Goal: Task Accomplishment & Management: Manage account settings

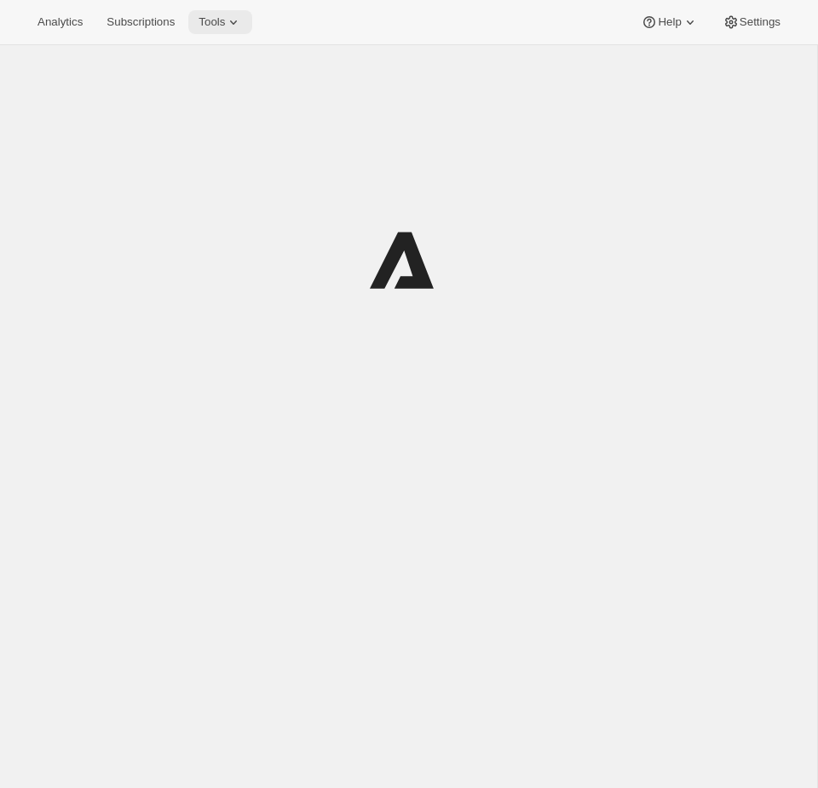
click at [242, 14] on icon at bounding box center [233, 22] width 17 height 17
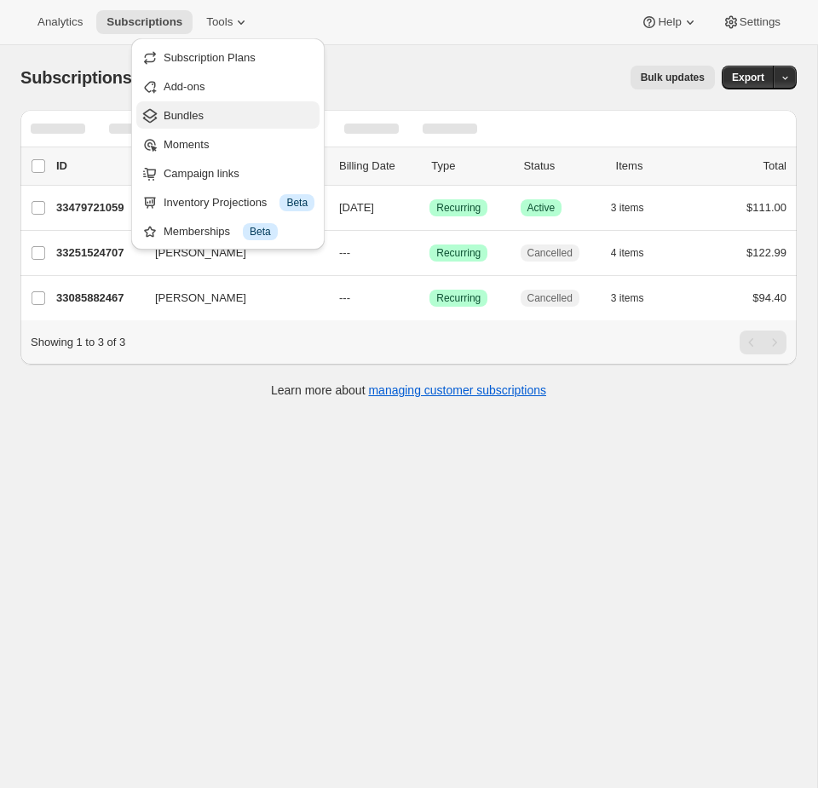
click at [209, 118] on span "Bundles" at bounding box center [239, 115] width 151 height 17
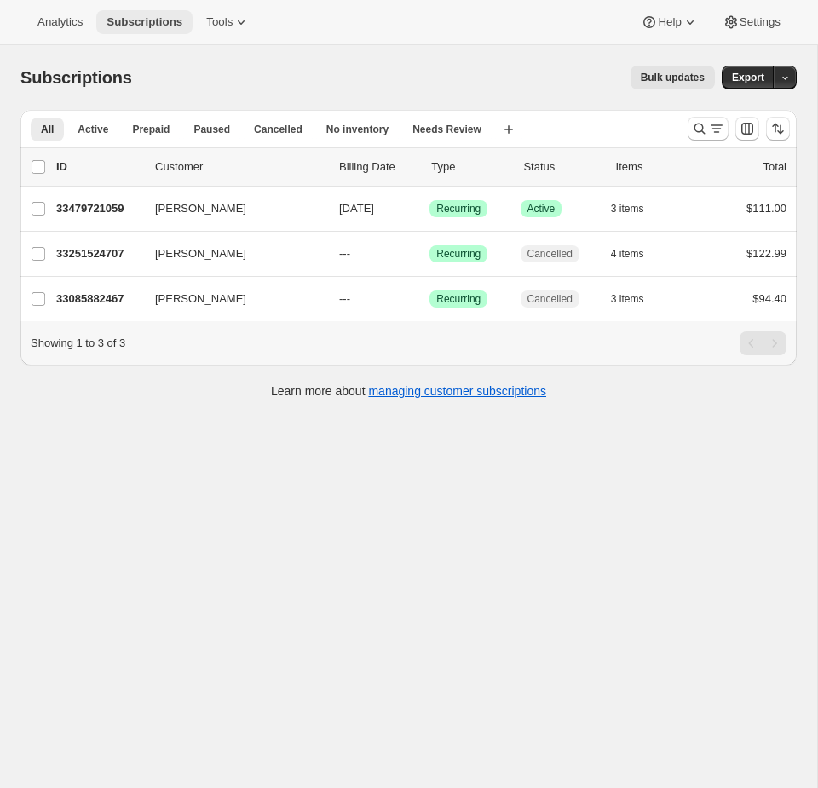
click at [178, 18] on span "Subscriptions" at bounding box center [144, 22] width 76 height 14
click at [227, 18] on span "Tools" at bounding box center [219, 22] width 26 height 14
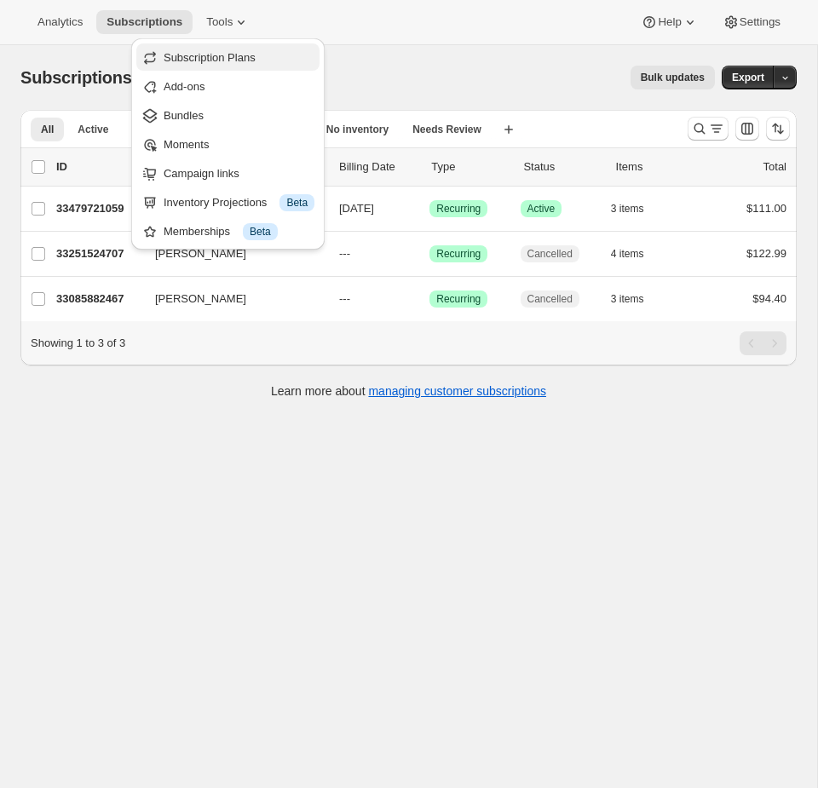
click at [226, 60] on span "Subscription Plans" at bounding box center [210, 57] width 92 height 13
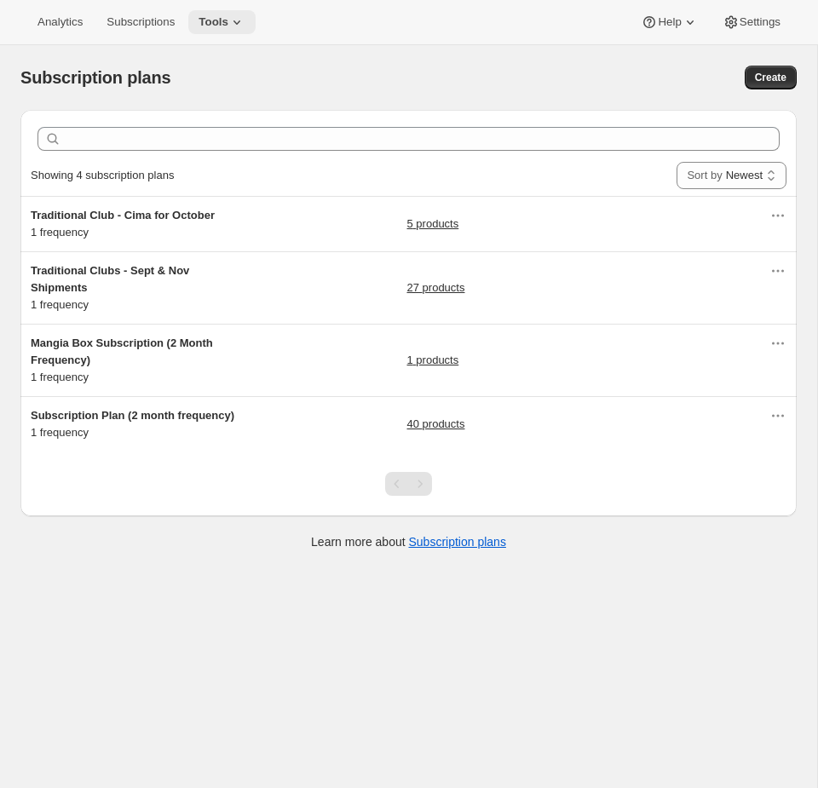
click at [226, 21] on span "Tools" at bounding box center [213, 22] width 30 height 14
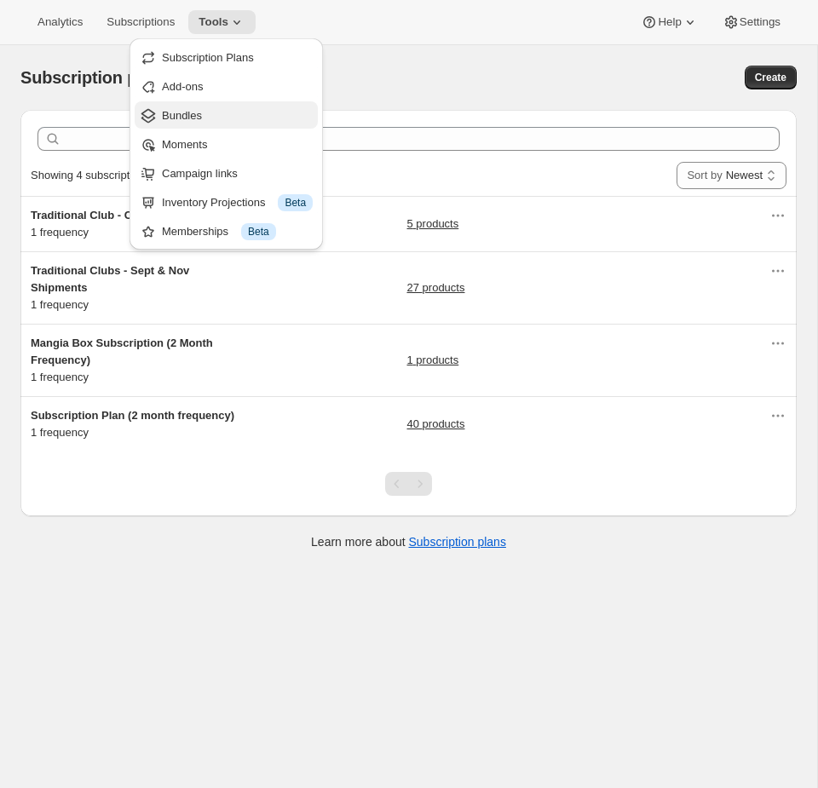
click at [222, 109] on span "Bundles" at bounding box center [237, 115] width 151 height 17
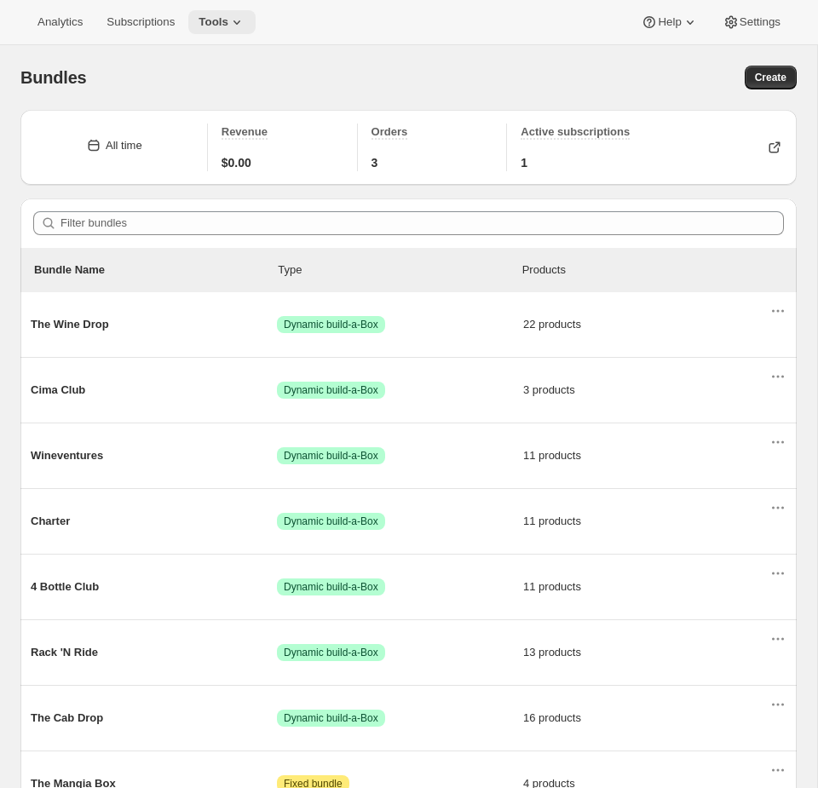
click at [222, 29] on button "Tools" at bounding box center [221, 22] width 67 height 24
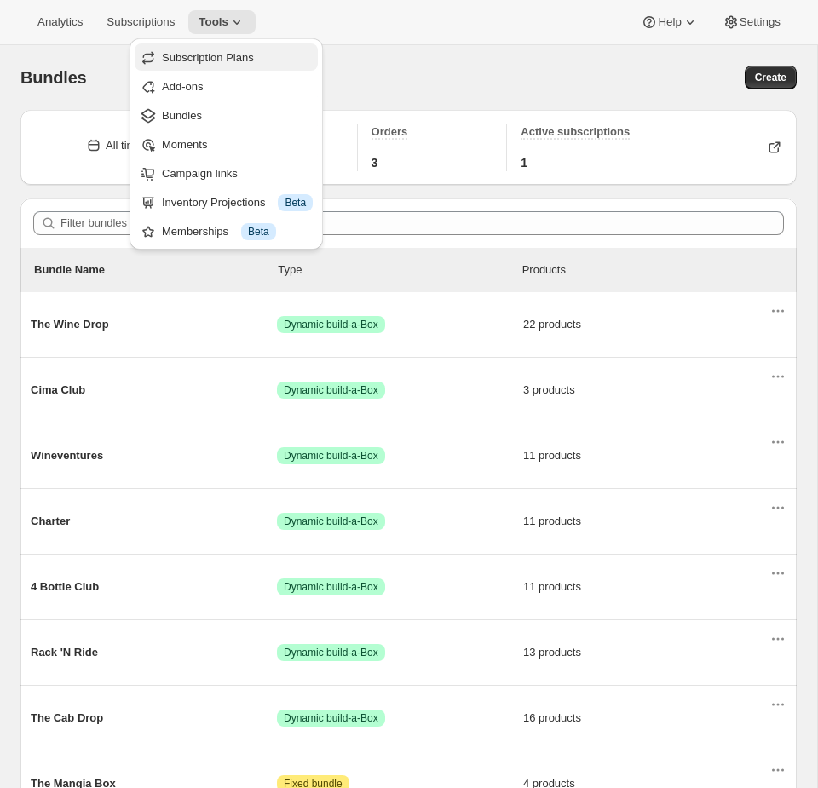
click at [220, 52] on span "Subscription Plans" at bounding box center [208, 57] width 92 height 13
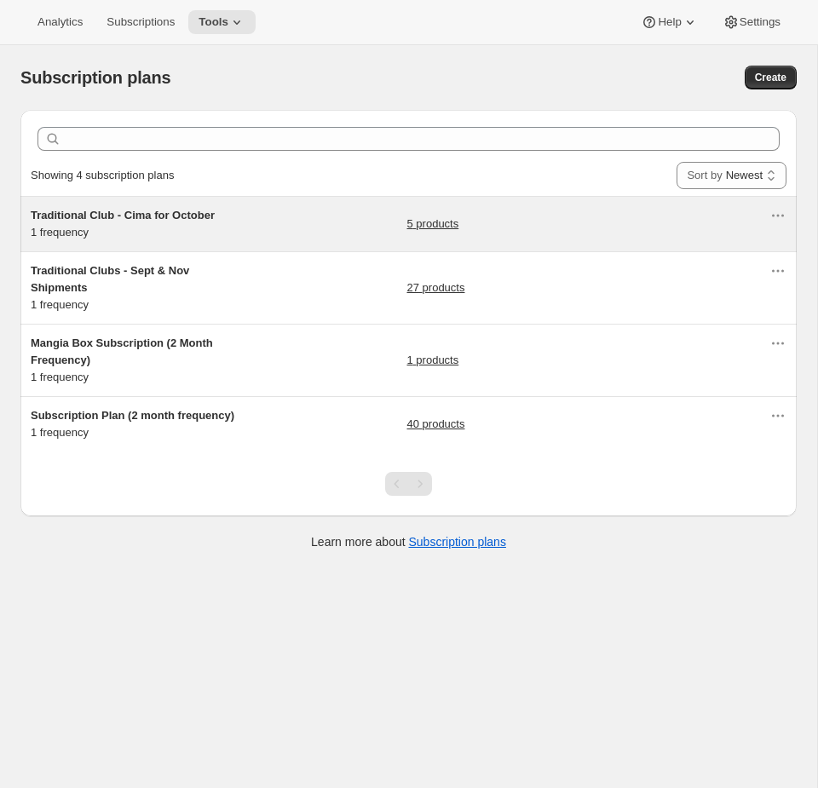
click at [282, 233] on div "Traditional Club - Cima for [DATE] frequency 5 products" at bounding box center [400, 224] width 739 height 34
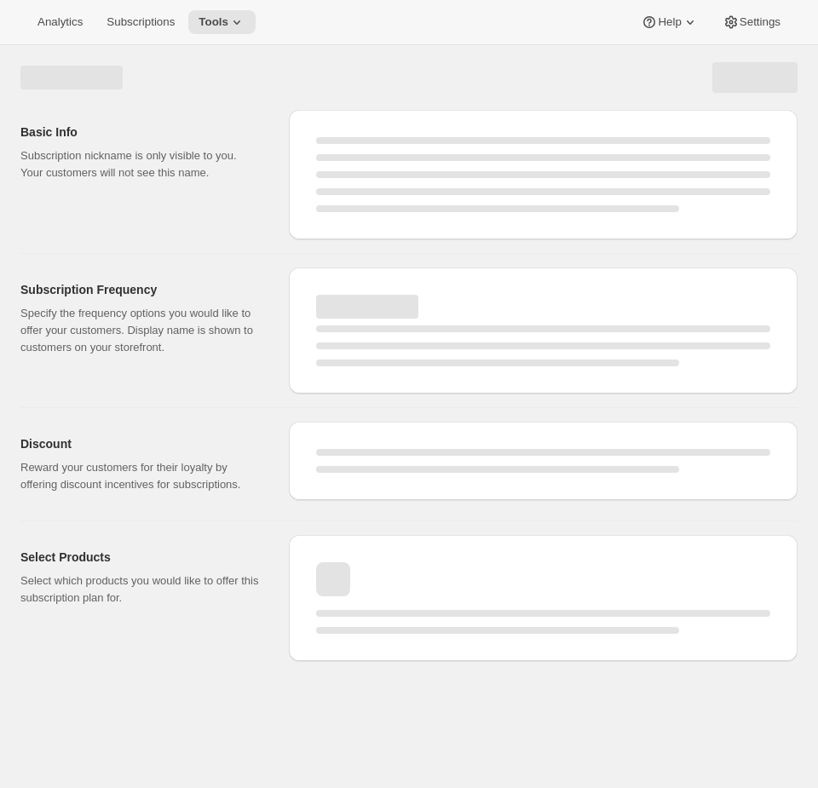
select select "WEEK"
select select "MONTH"
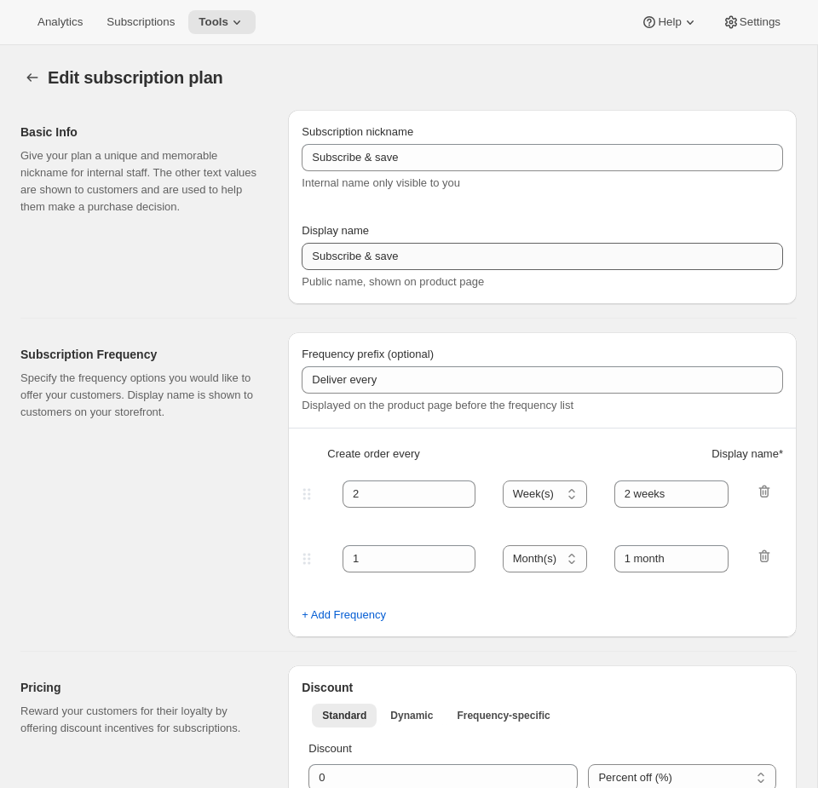
type input "Traditional Club - Cima for October"
type input "Join the Cima Club"
type input "3"
select select "MONTH"
type input "3 months"
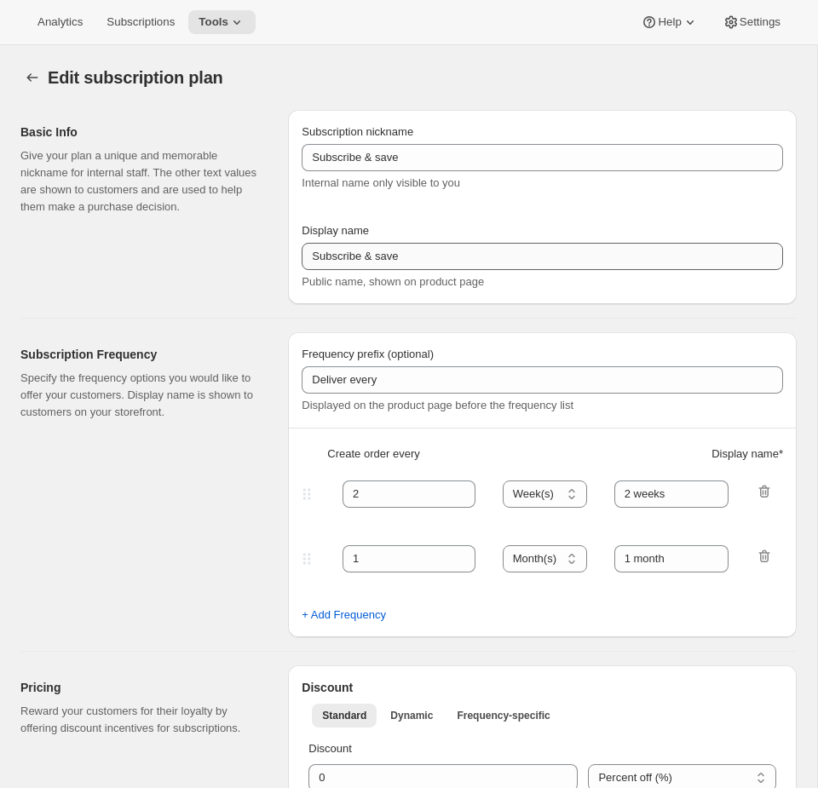
checkbox input "true"
select select "YEARDAY"
select select "10"
select select "15"
select select "2"
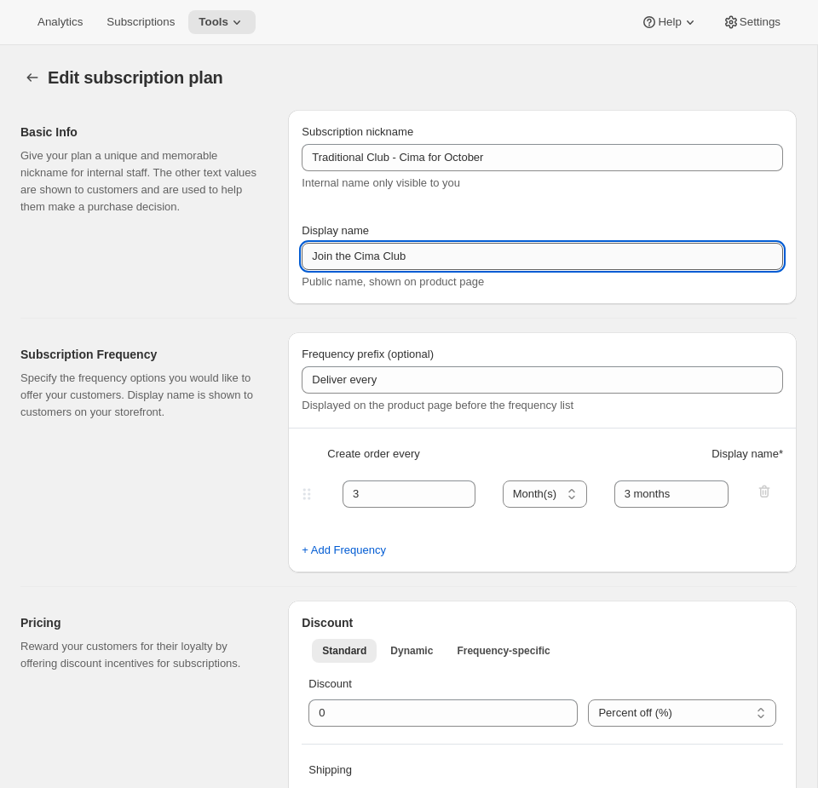
click at [422, 258] on input "Join the Cima Club" at bounding box center [542, 256] width 481 height 27
click at [241, 25] on icon at bounding box center [236, 22] width 17 height 17
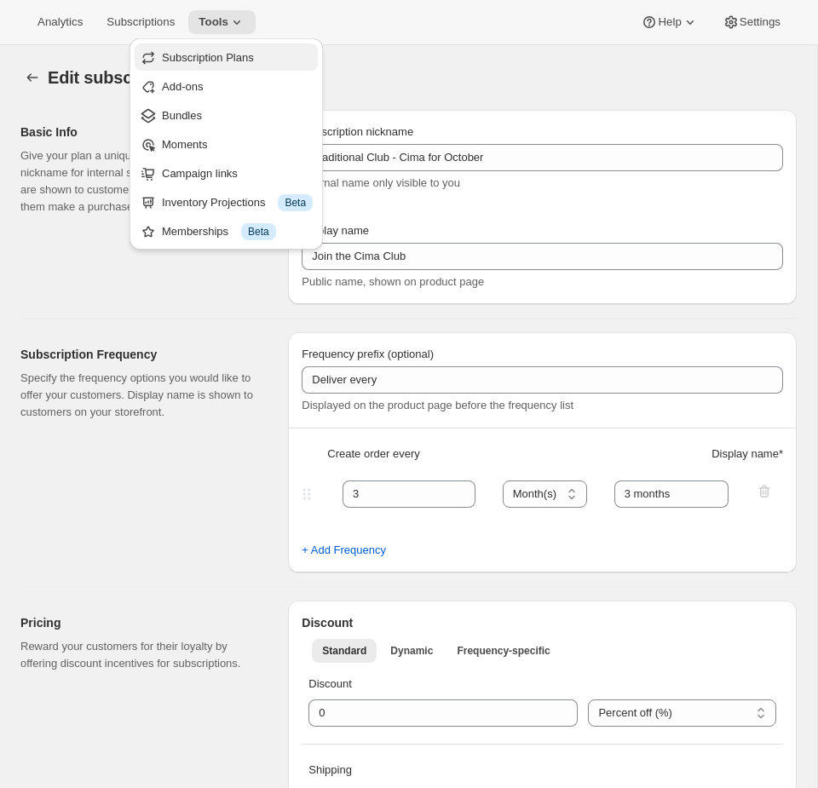
click at [209, 57] on span "Subscription Plans" at bounding box center [208, 57] width 92 height 13
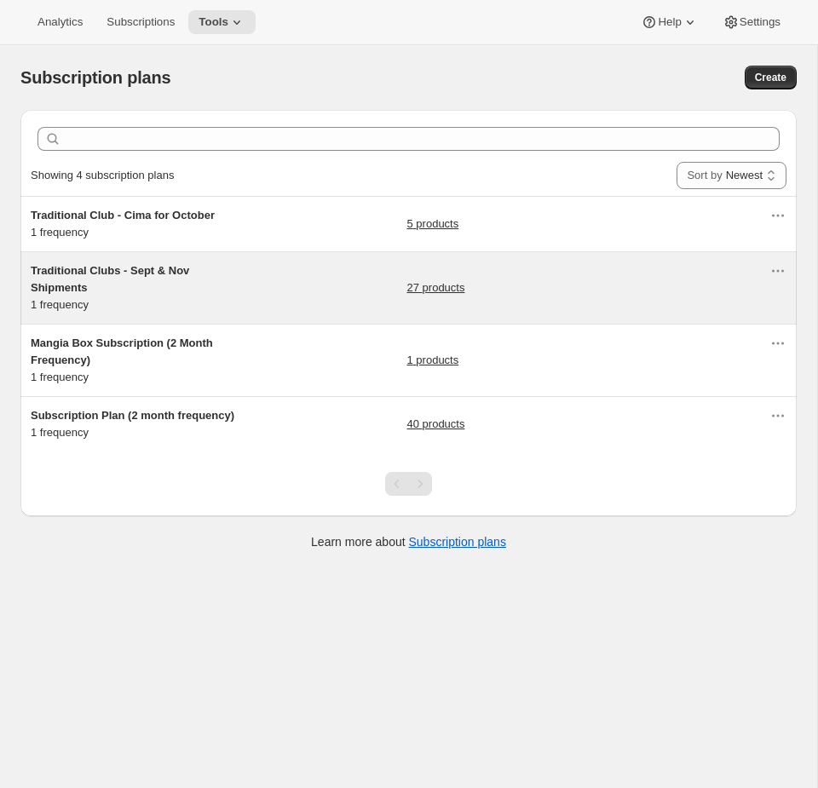
click at [279, 294] on div "Traditional Clubs - Sept & Nov Shipments 1 frequency 27 products" at bounding box center [400, 287] width 739 height 51
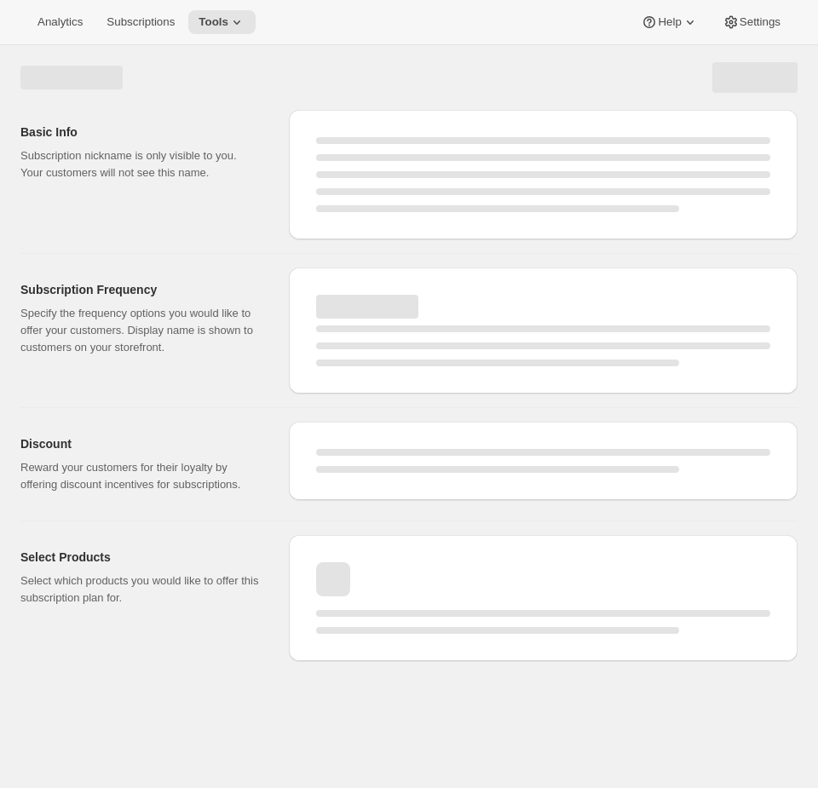
select select "WEEK"
select select "MONTH"
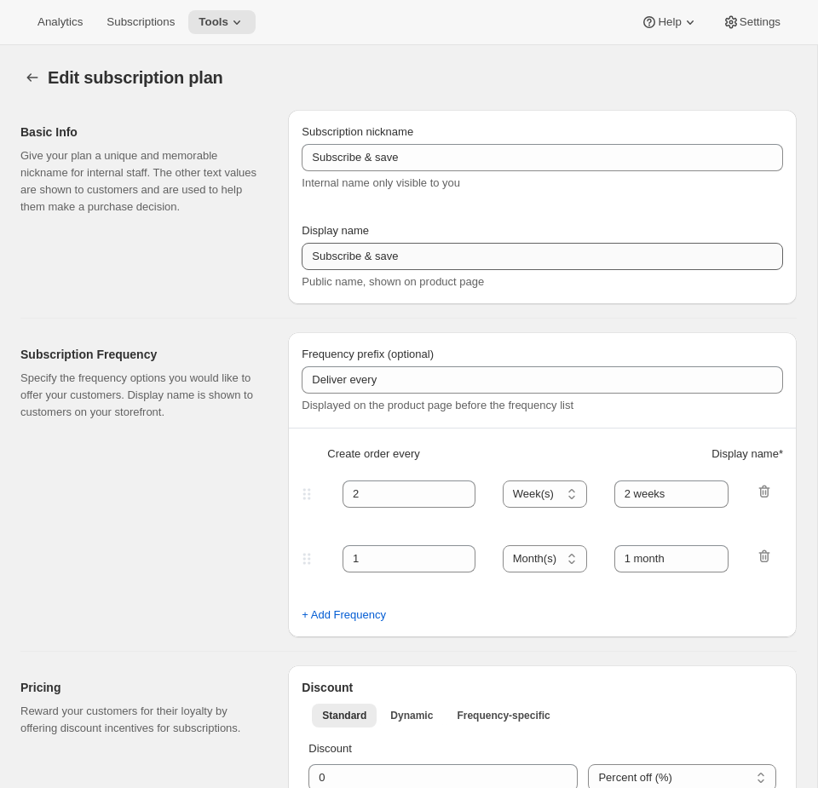
type input "Traditional Clubs - Sept & Nov Shipments"
type input "Join the club"
type input "Delivers quarterly"
type input "3"
select select "MONTH"
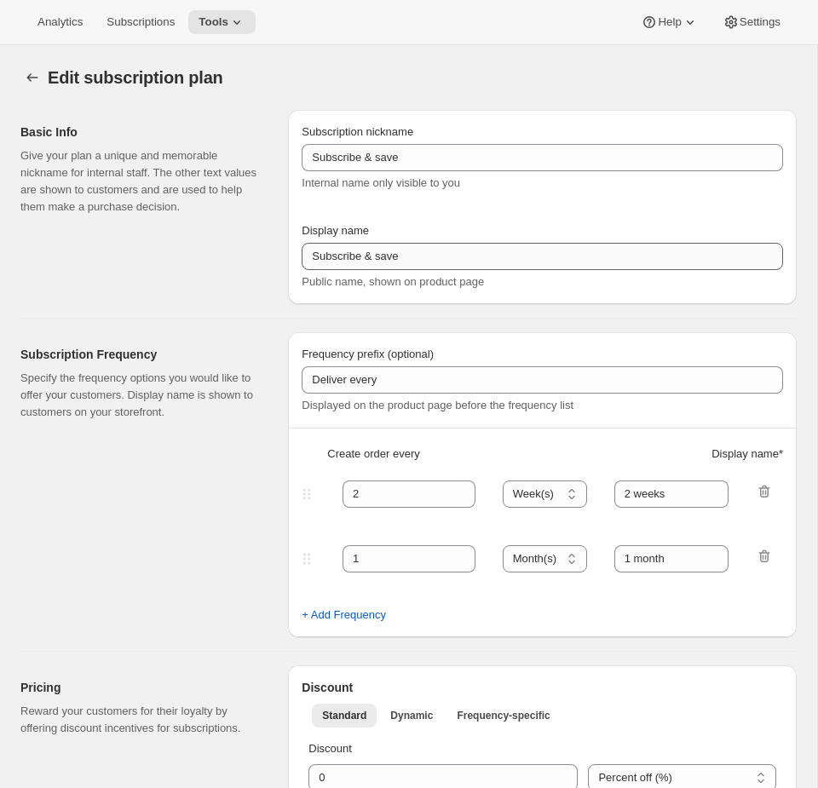
type input "(Sept, Nov)"
checkbox input "true"
select select "YEARDAY"
select select "9"
select select "10"
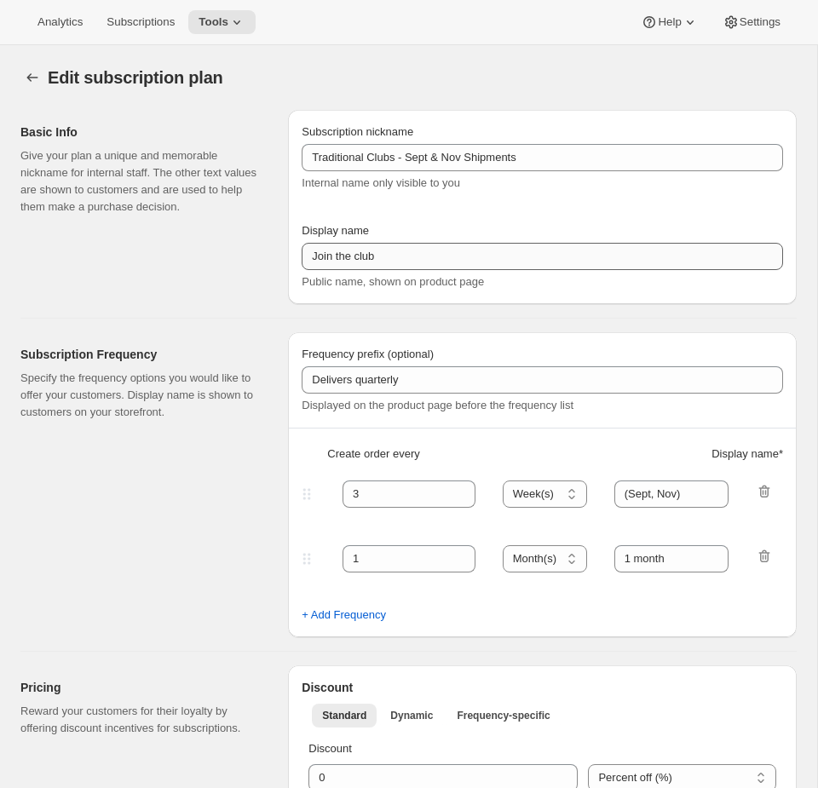
select select "11"
select select "5"
select select "2"
select select "4"
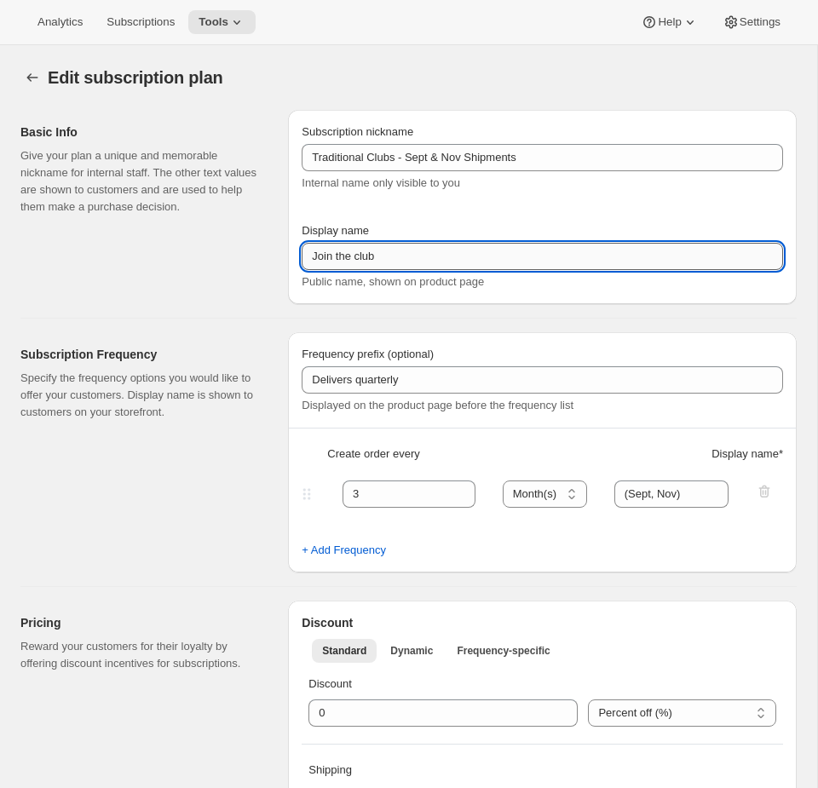
click at [395, 266] on input "Join the club" at bounding box center [542, 256] width 481 height 27
click at [541, 268] on input "Join the club" at bounding box center [542, 256] width 481 height 27
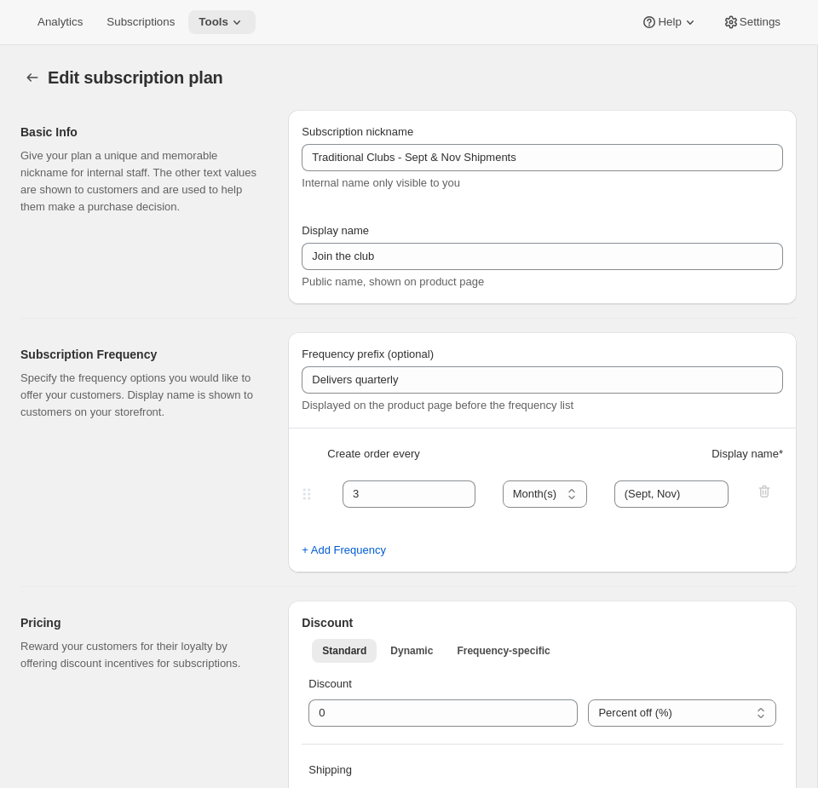
click at [204, 15] on button "Tools" at bounding box center [221, 22] width 67 height 24
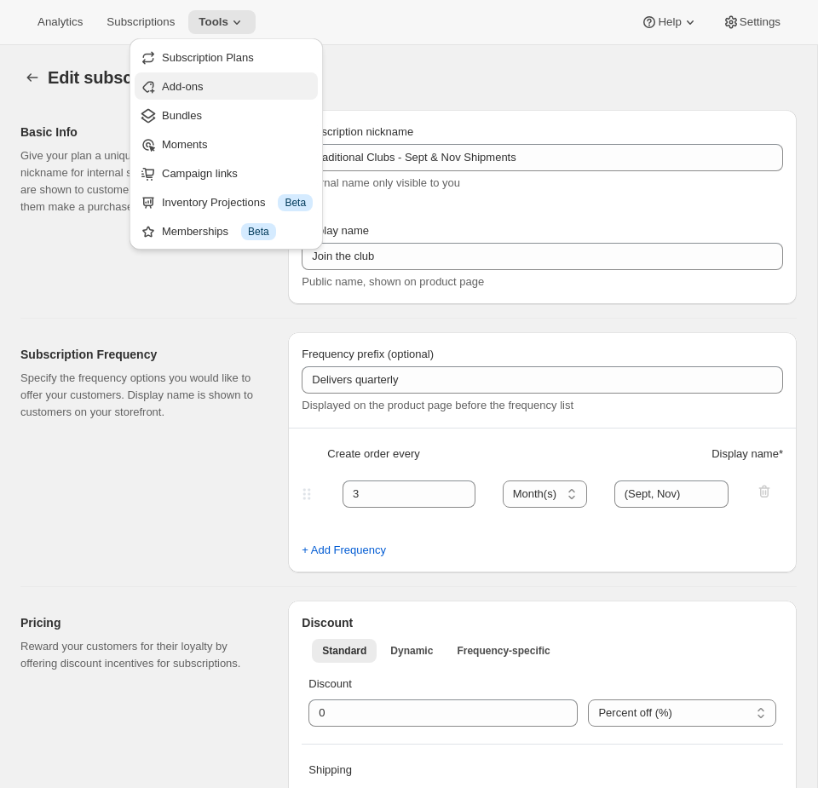
click at [210, 72] on button "Add-ons" at bounding box center [226, 85] width 183 height 27
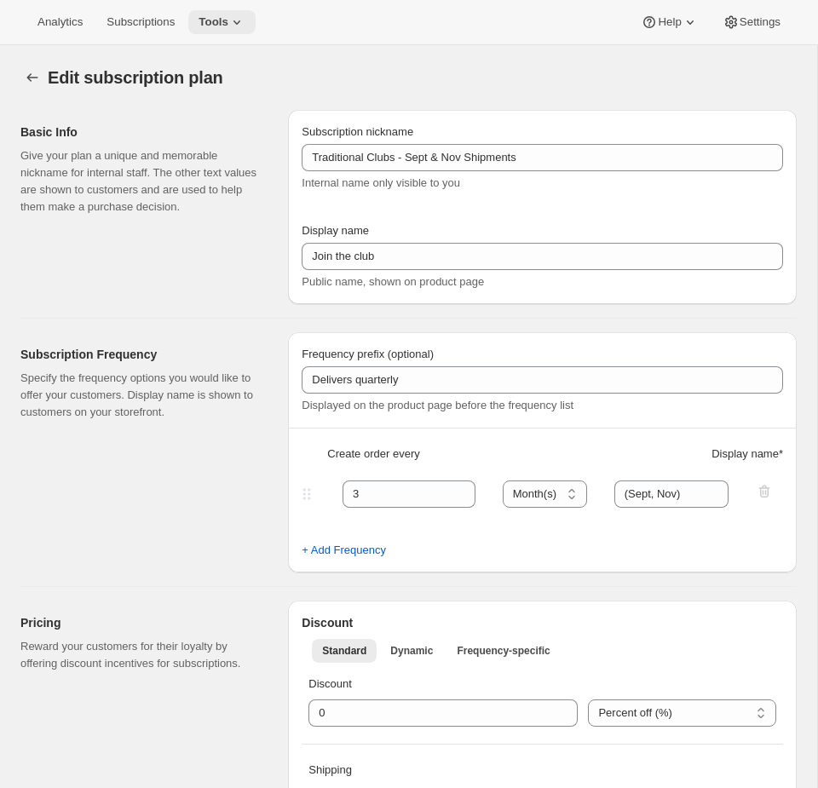
click at [221, 16] on span "Tools" at bounding box center [213, 22] width 30 height 14
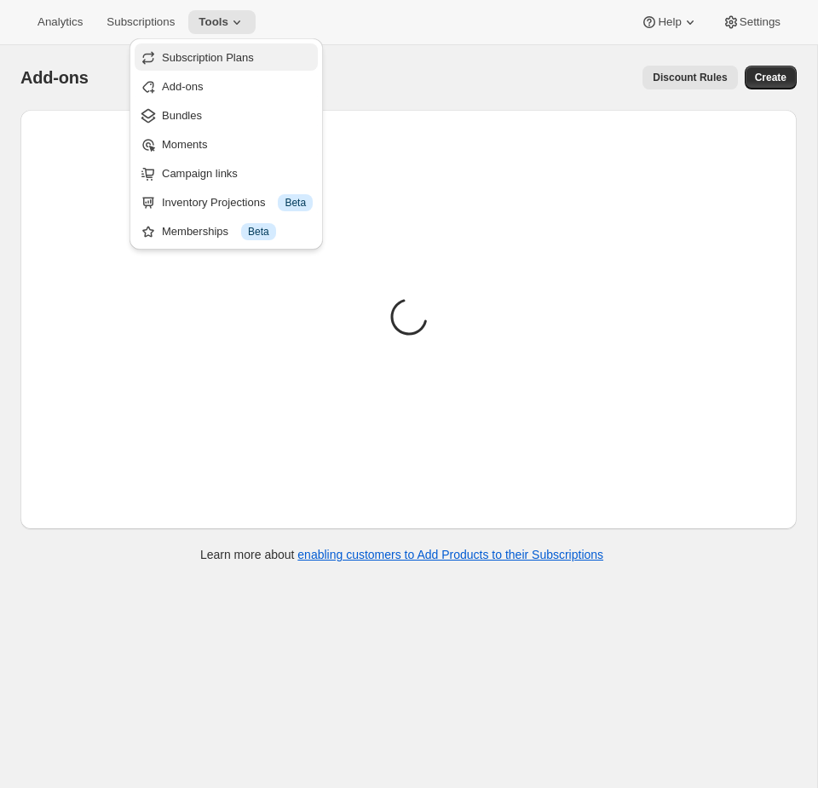
click at [217, 55] on span "Subscription Plans" at bounding box center [208, 57] width 92 height 13
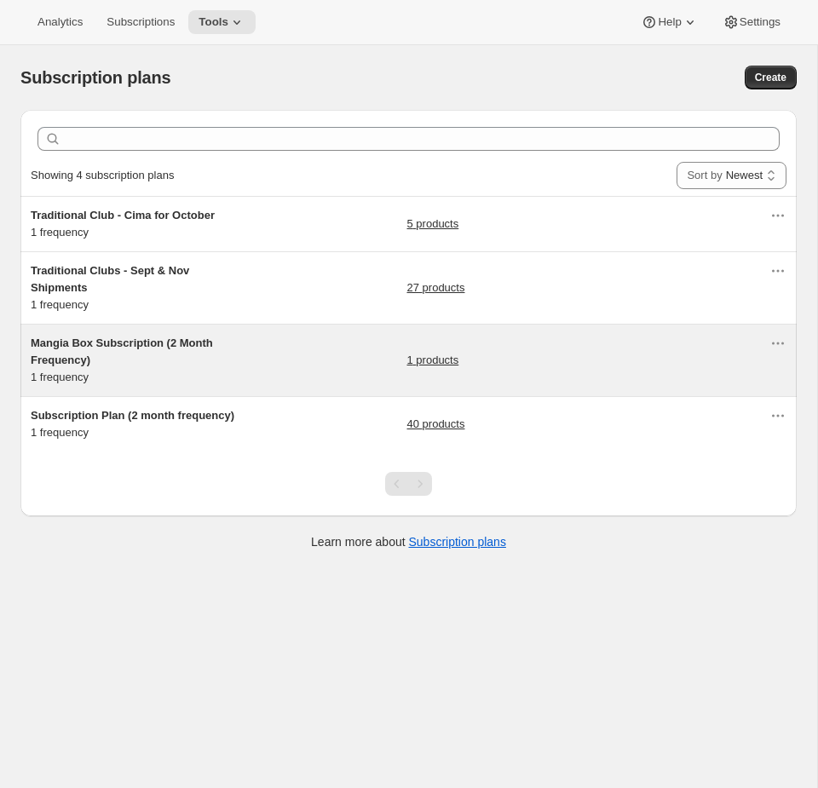
click at [227, 350] on h5 "Mangia Box Subscription (2 Month Frequency)" at bounding box center [137, 352] width 213 height 34
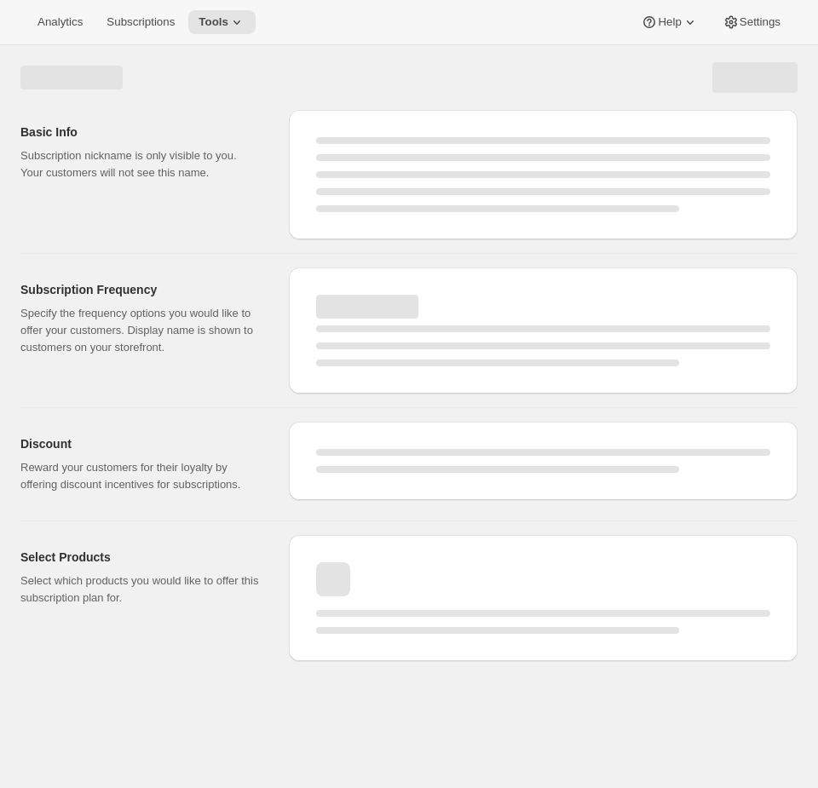
select select "WEEK"
select select "MONTH"
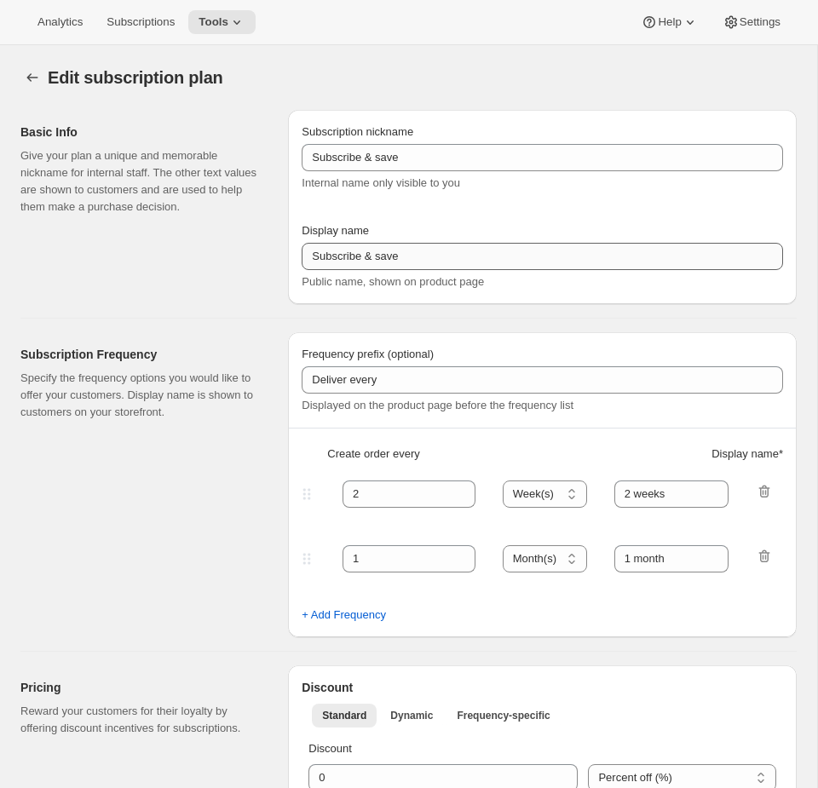
type input "Mangia Box Subscription (2 Month Frequency)"
type input "Subscribe to Mangia Box"
select select "MONTH"
type input "2 months"
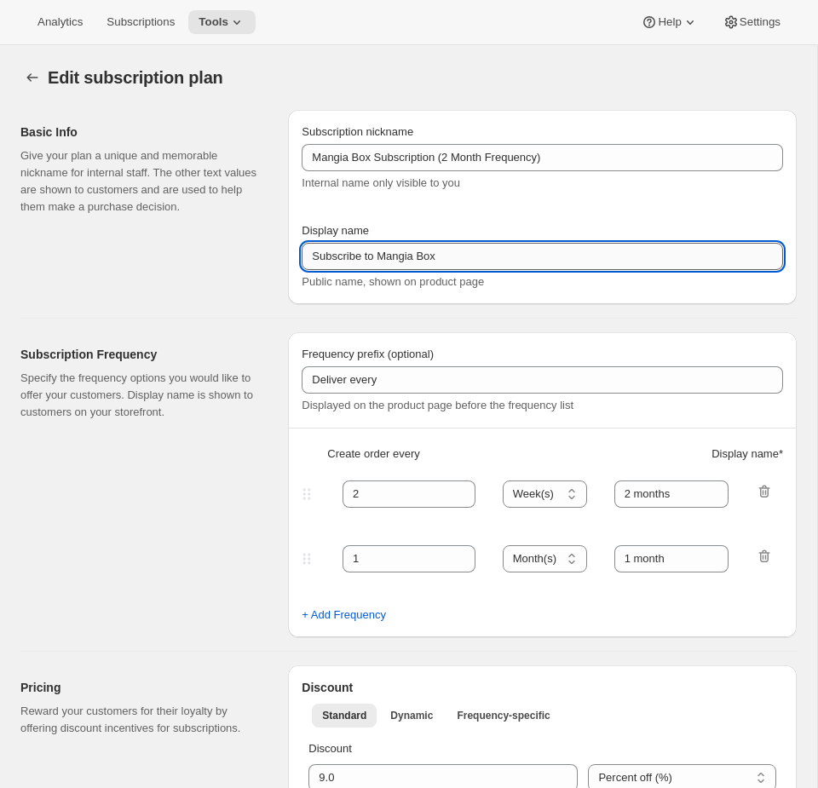
select select "FIXED_AMOUNT"
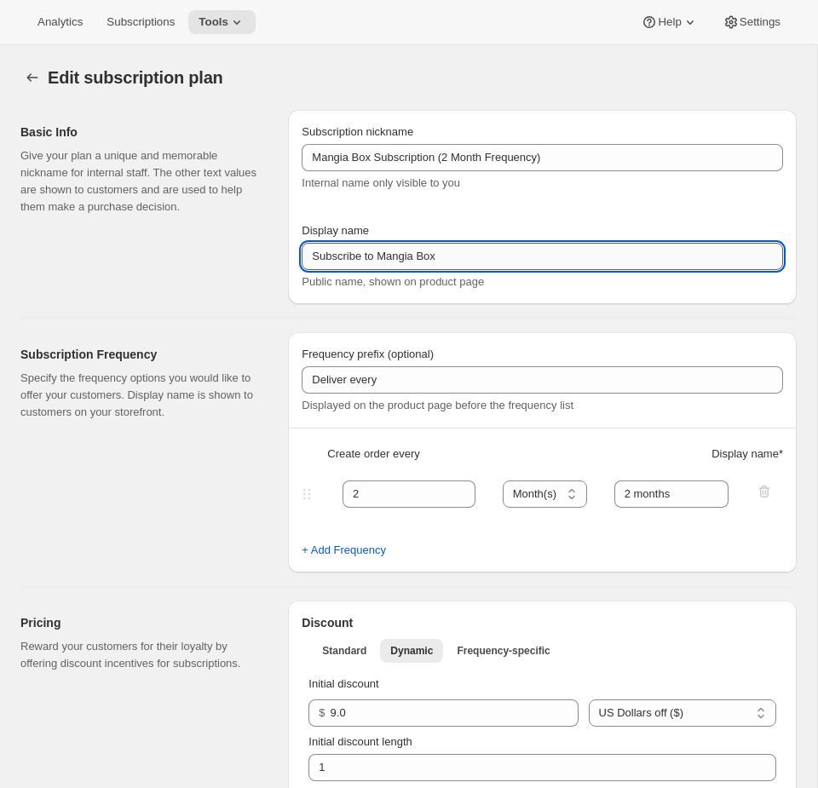
click at [394, 265] on input "Subscribe to Mangia Box" at bounding box center [542, 256] width 481 height 27
click at [245, 20] on icon at bounding box center [236, 22] width 17 height 17
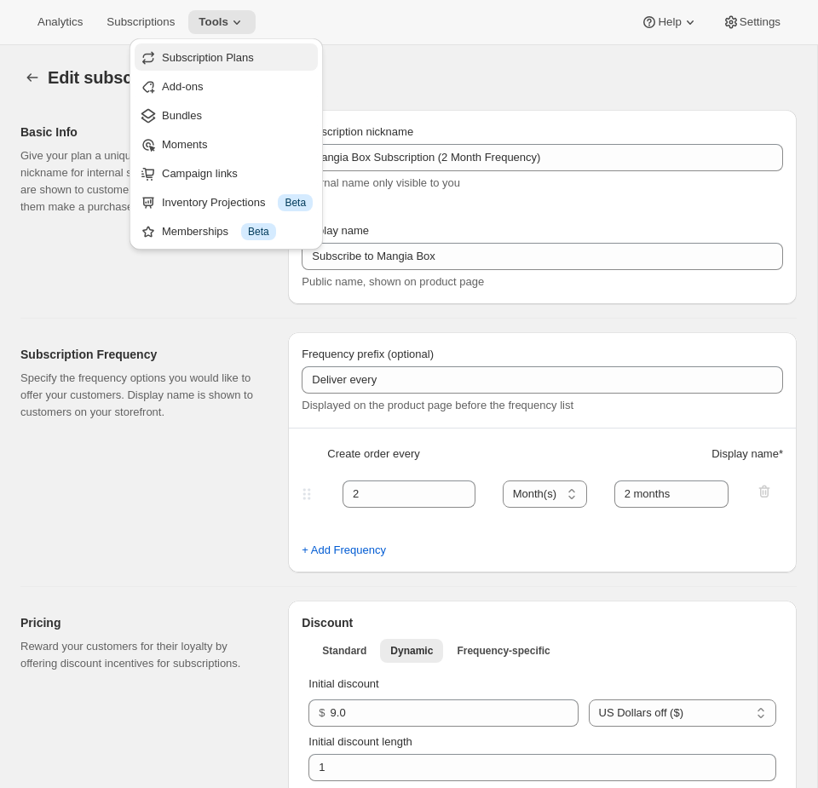
click at [229, 66] on button "Subscription Plans" at bounding box center [226, 56] width 183 height 27
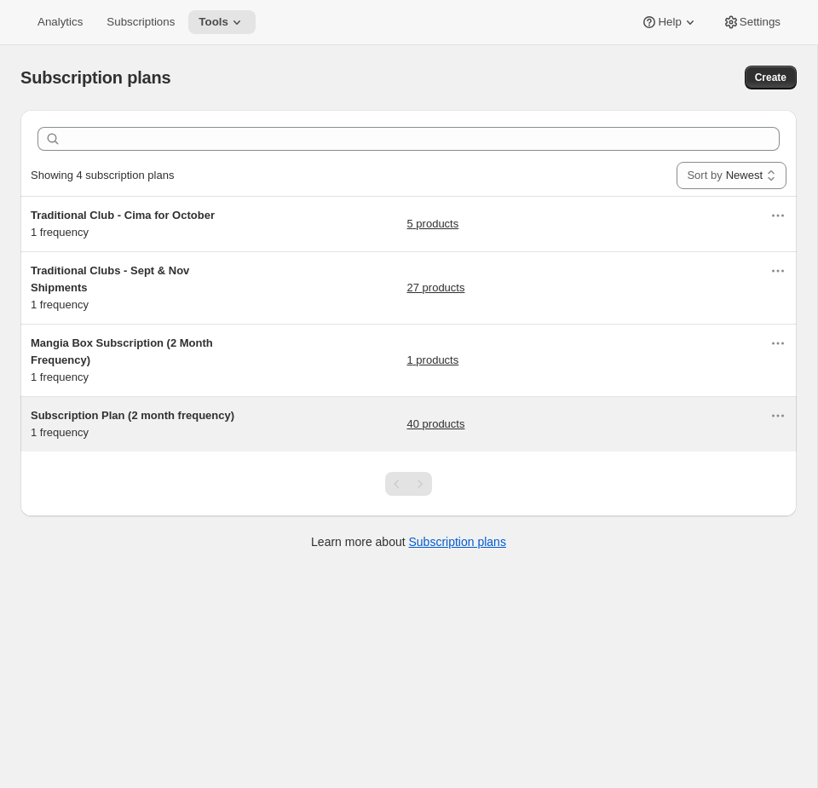
click at [234, 417] on span "Subscription Plan (2 month frequency)" at bounding box center [133, 415] width 204 height 13
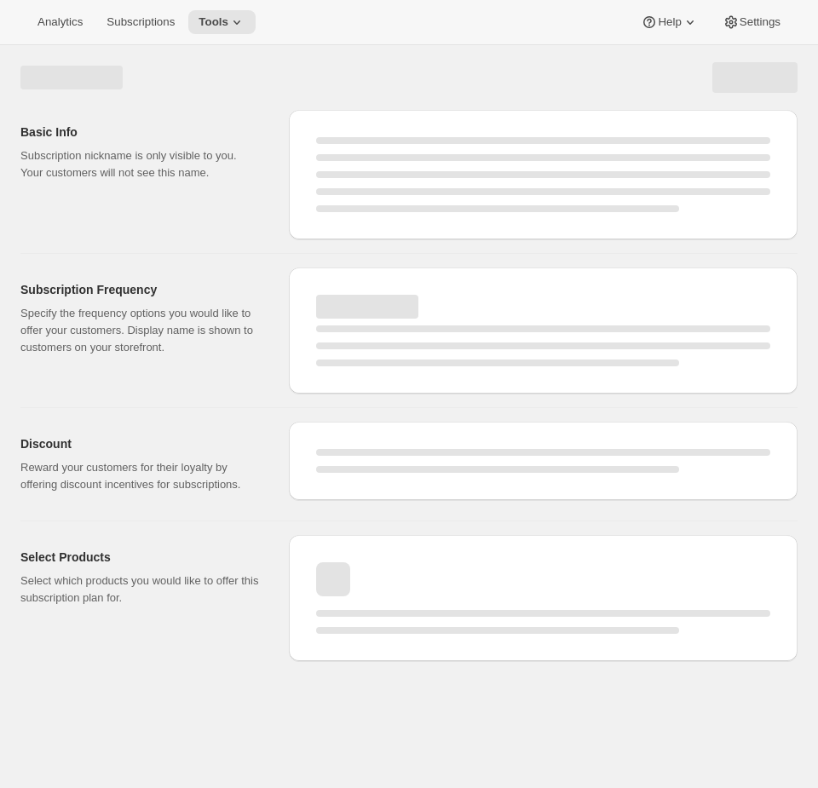
select select "WEEK"
select select "MONTH"
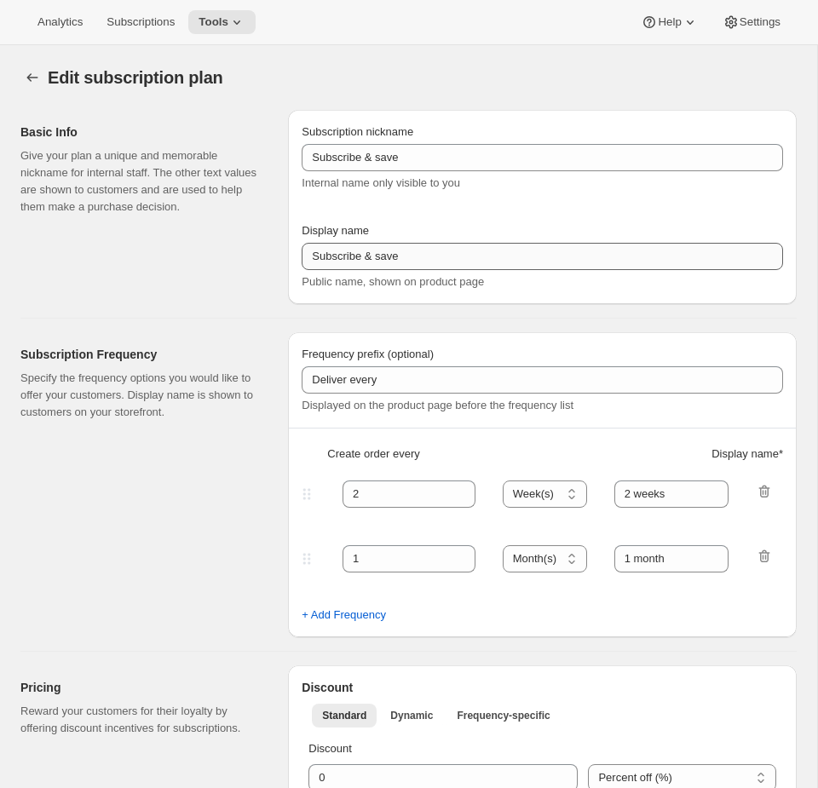
type input "Subscription Plan (2 month frequency)"
type input "Subscribe"
type input "3 months"
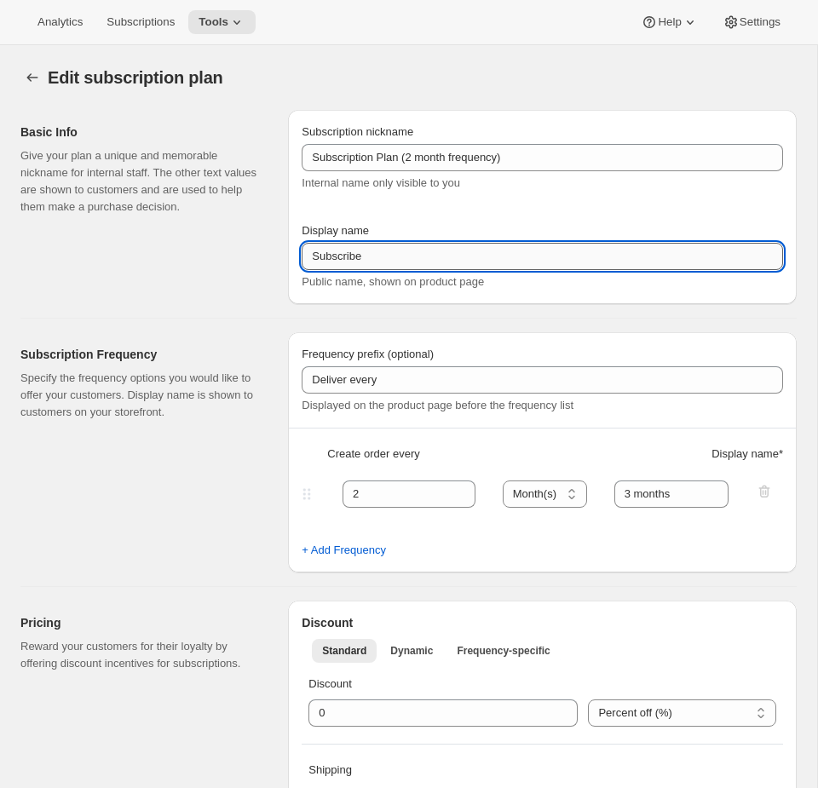
click at [408, 255] on input "Subscribe" at bounding box center [542, 256] width 481 height 27
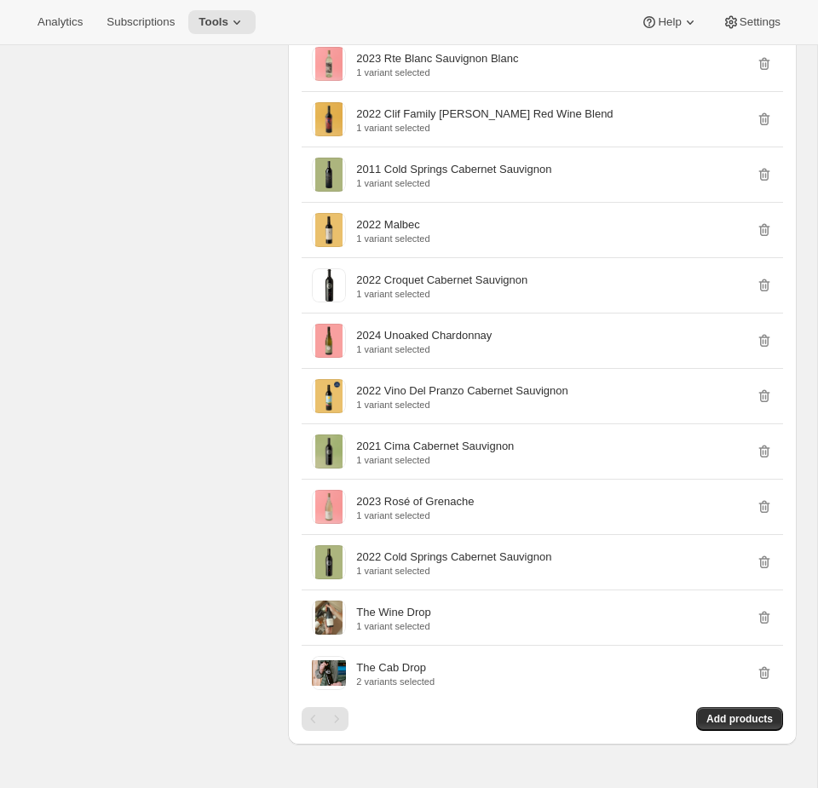
scroll to position [2650, 0]
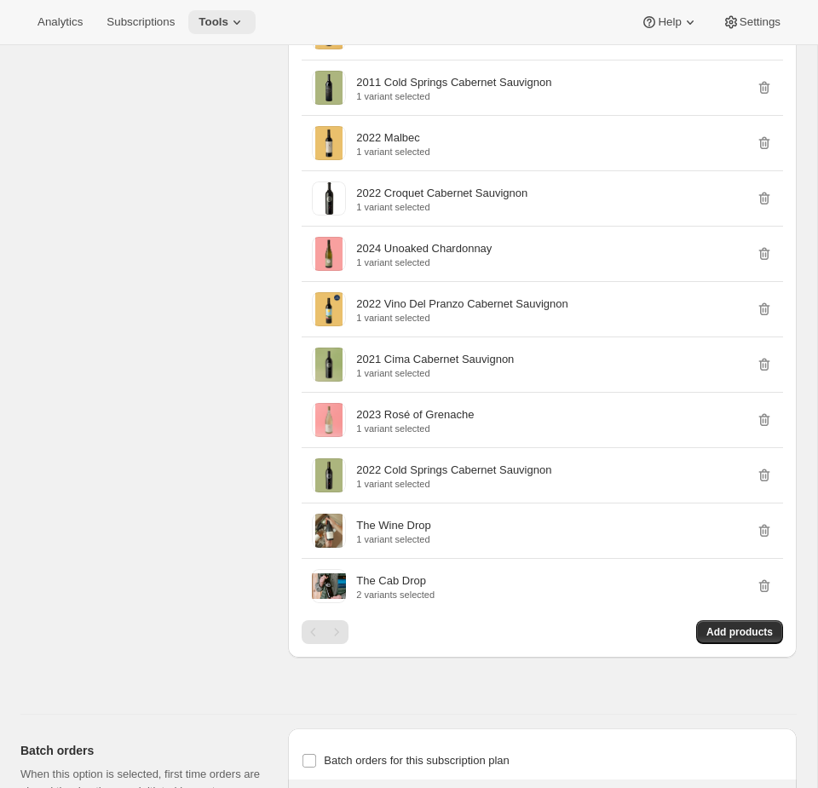
click at [222, 24] on span "Tools" at bounding box center [213, 22] width 30 height 14
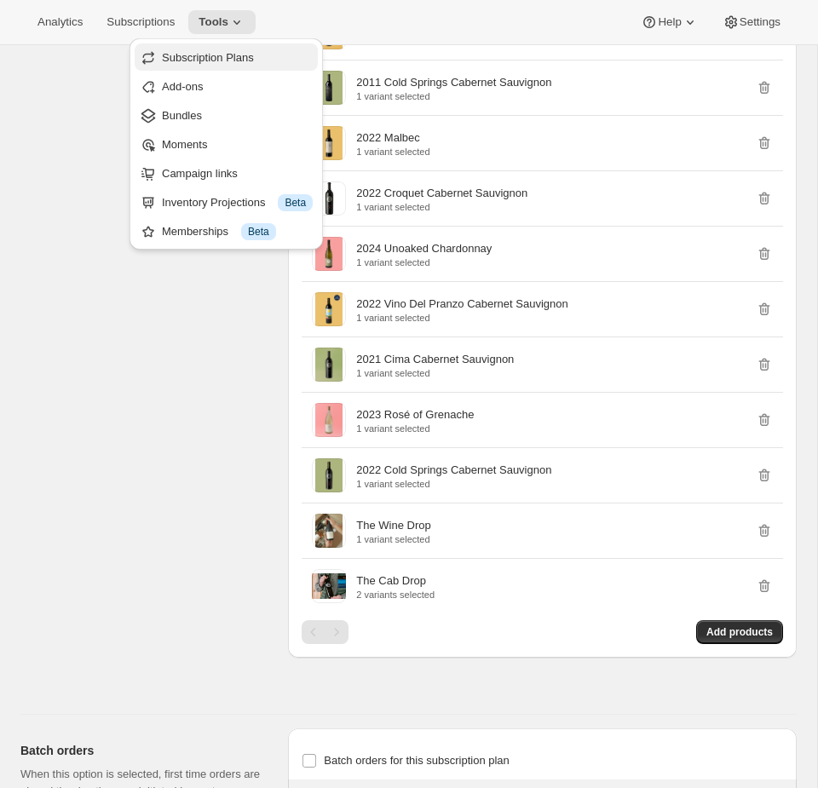
click at [209, 62] on span "Subscription Plans" at bounding box center [208, 57] width 92 height 13
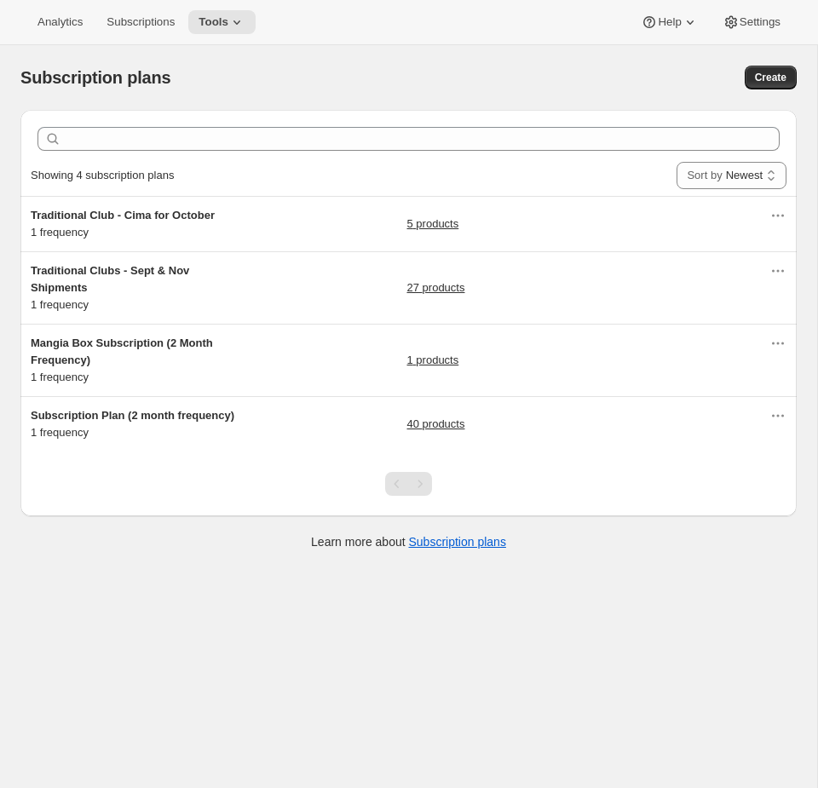
click at [245, 8] on div "Analytics Subscriptions Tools Help Settings" at bounding box center [409, 22] width 818 height 45
click at [228, 20] on span "Tools" at bounding box center [213, 22] width 30 height 14
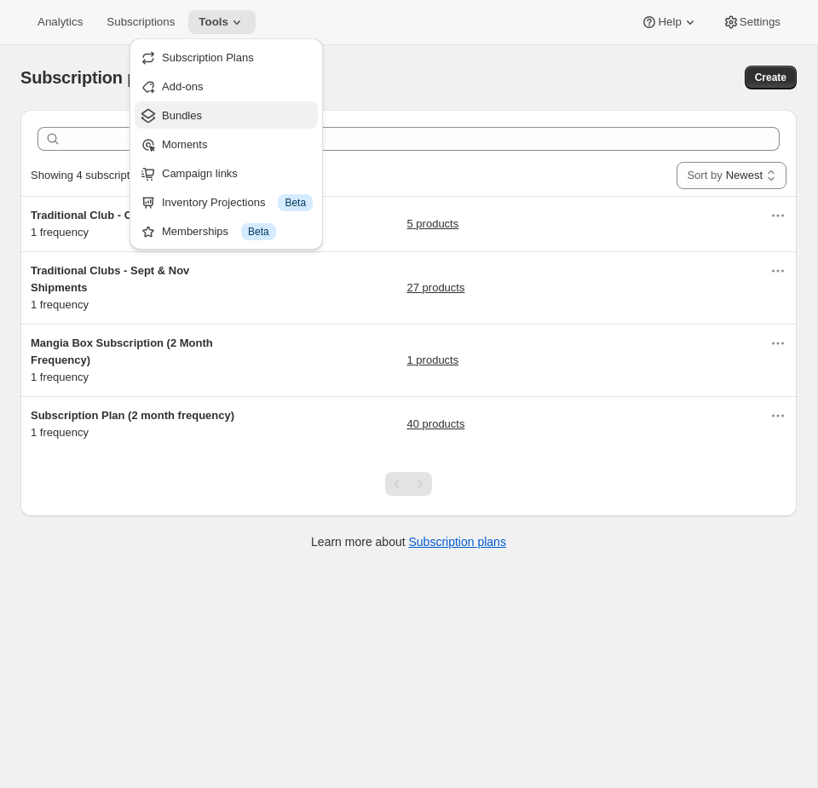
click at [202, 121] on span "Bundles" at bounding box center [182, 115] width 40 height 13
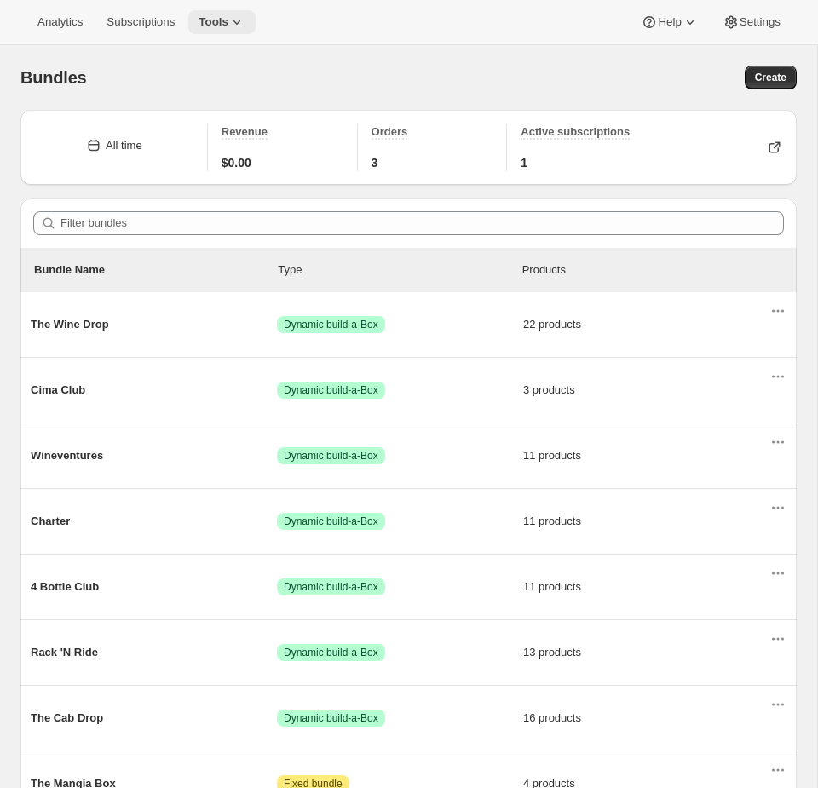
click at [228, 20] on span "Tools" at bounding box center [213, 22] width 30 height 14
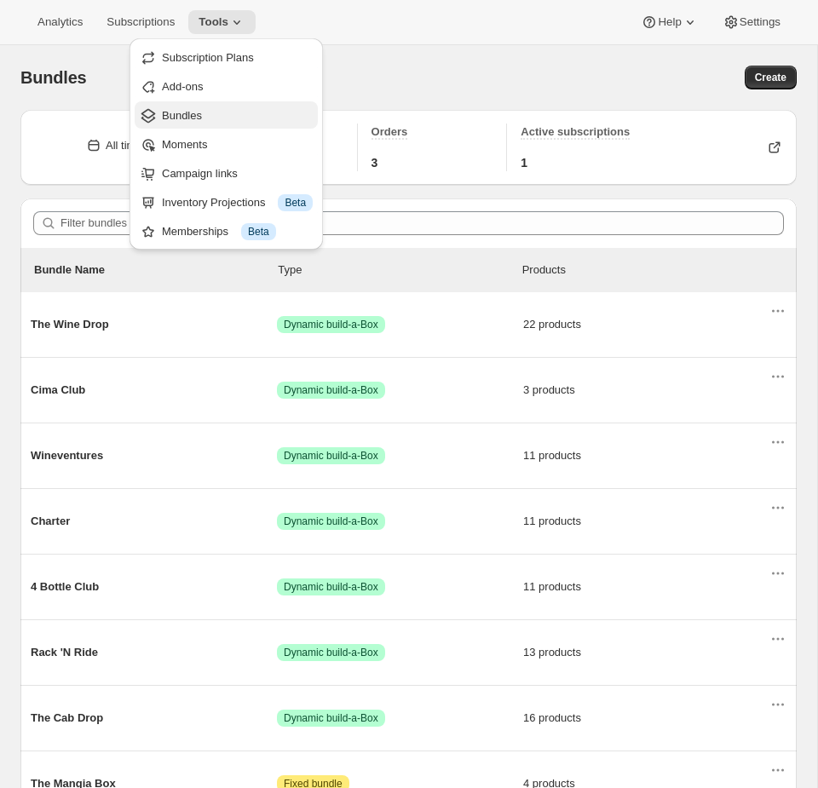
click at [218, 115] on span "Bundles" at bounding box center [237, 115] width 151 height 17
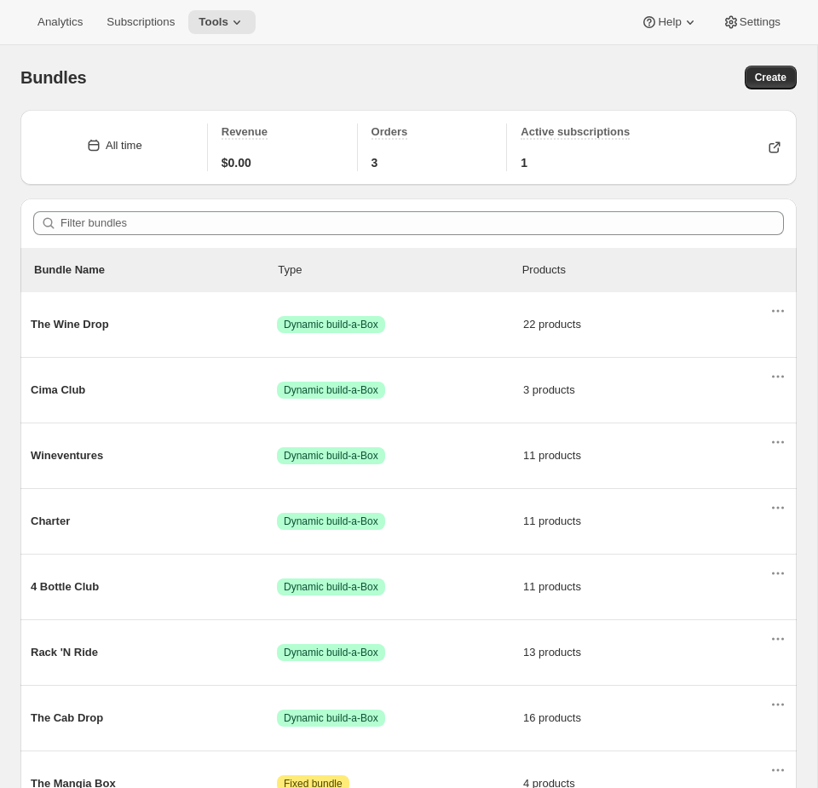
scroll to position [96, 0]
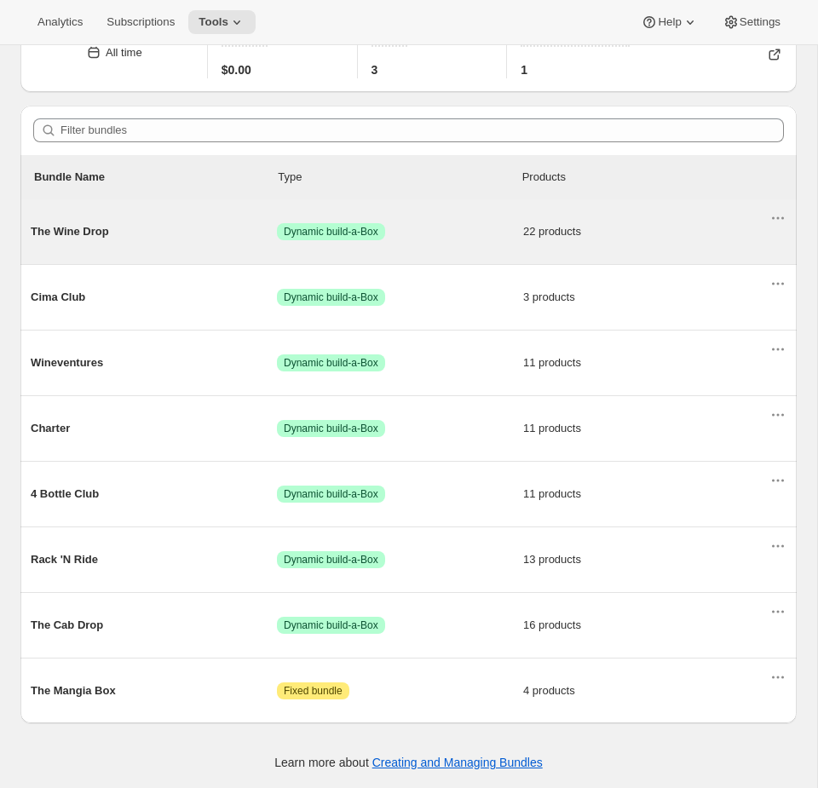
click at [463, 237] on span "Success Dynamic build-a-Box" at bounding box center [400, 231] width 246 height 17
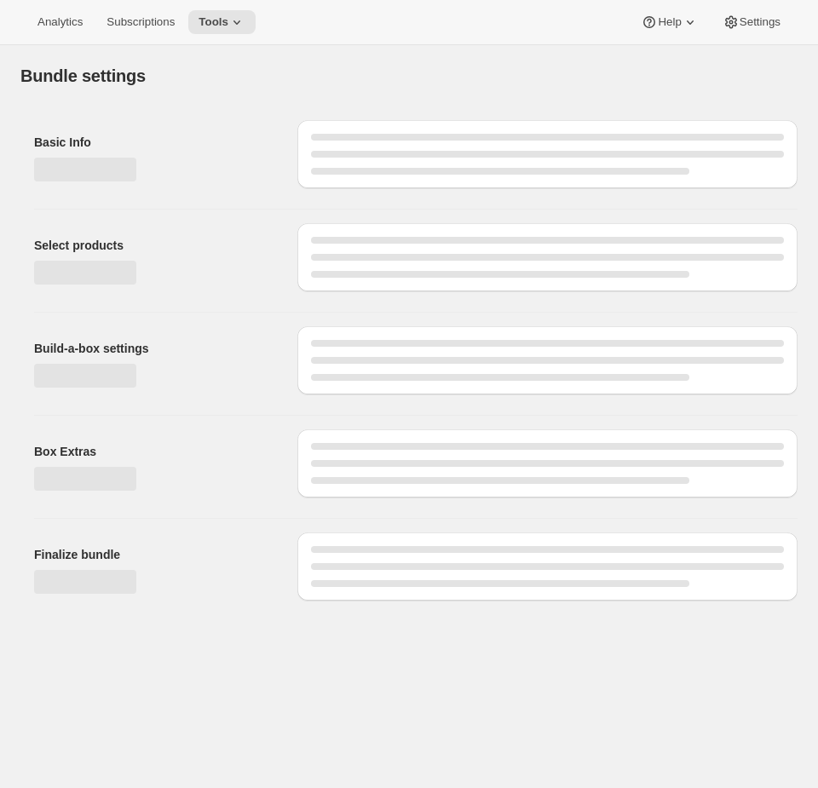
type input "The Wine Drop"
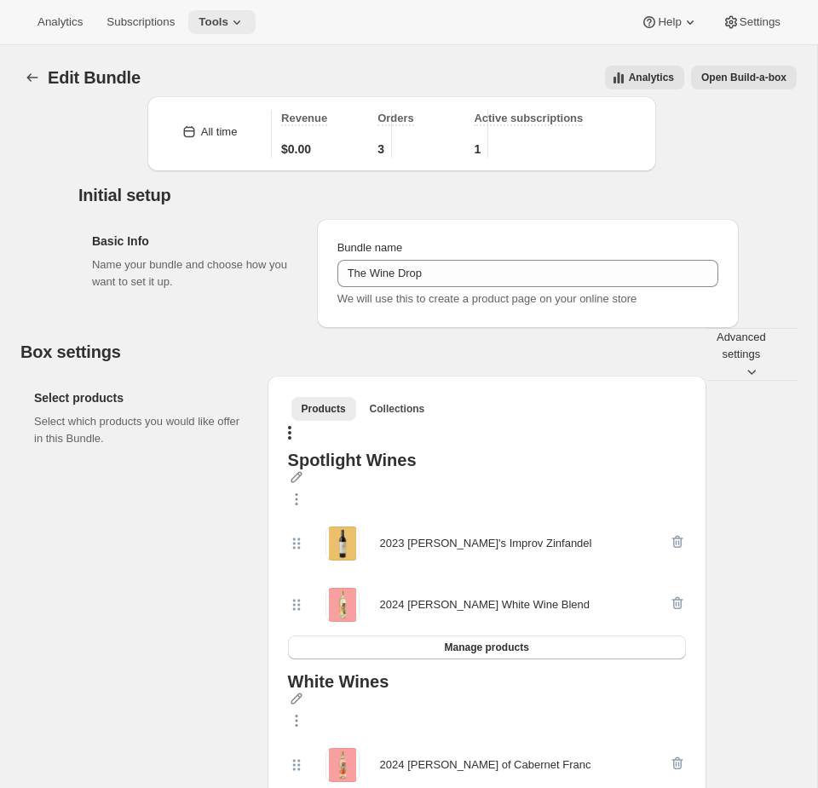
click at [239, 22] on icon at bounding box center [236, 22] width 17 height 17
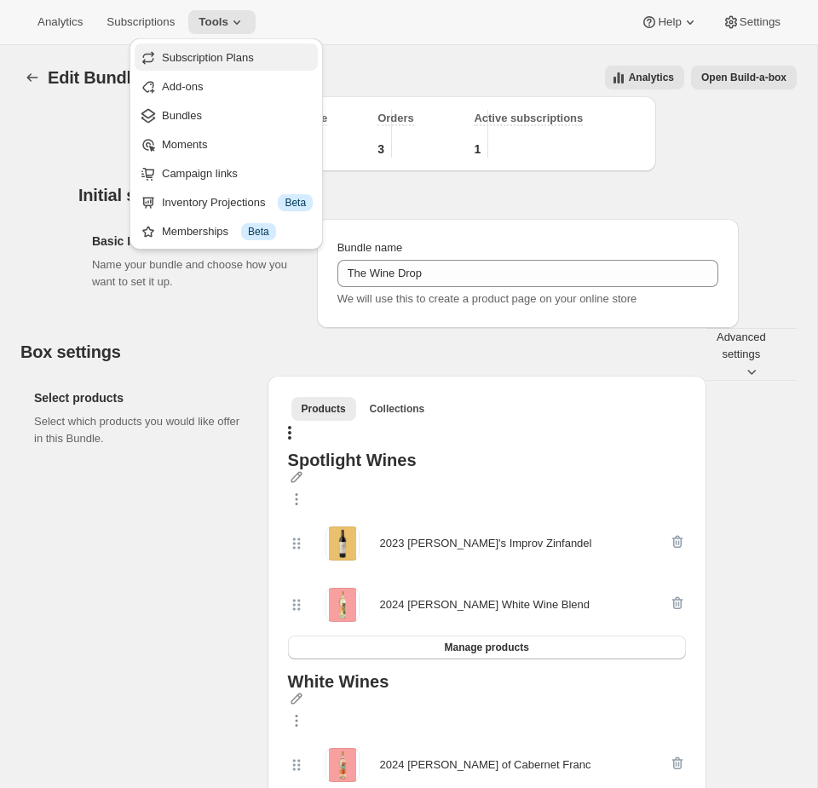
click at [221, 61] on span "Subscription Plans" at bounding box center [208, 57] width 92 height 13
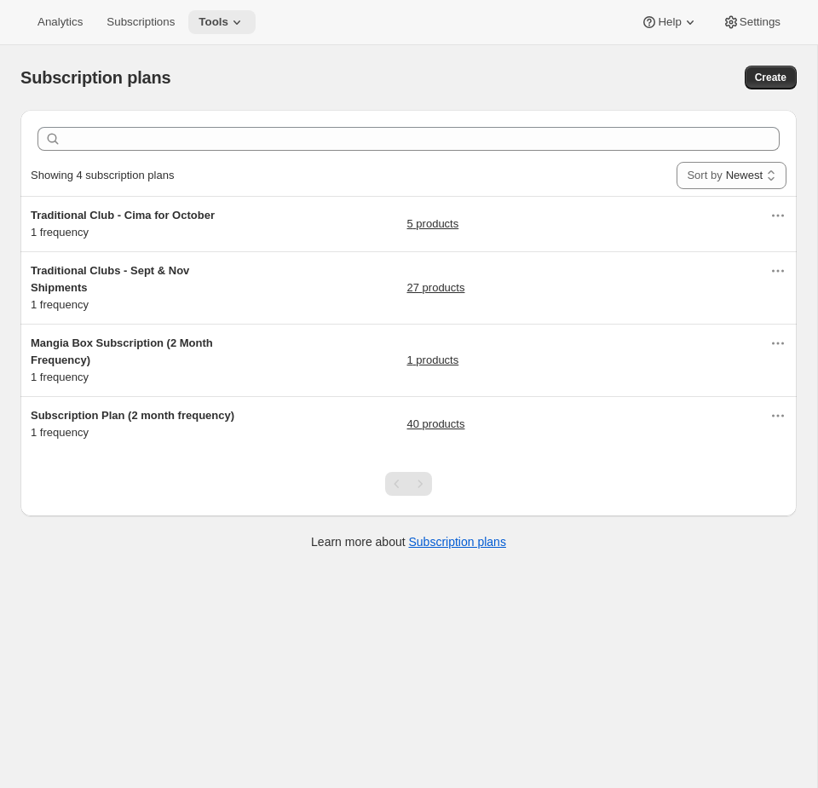
click at [227, 20] on span "Tools" at bounding box center [213, 22] width 30 height 14
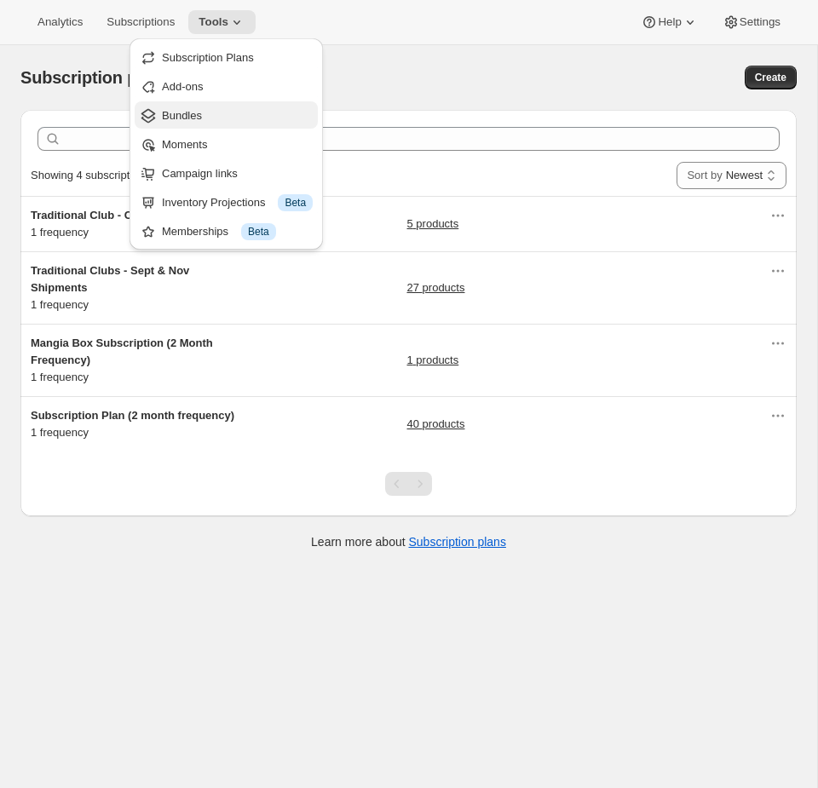
click at [199, 117] on span "Bundles" at bounding box center [182, 115] width 40 height 13
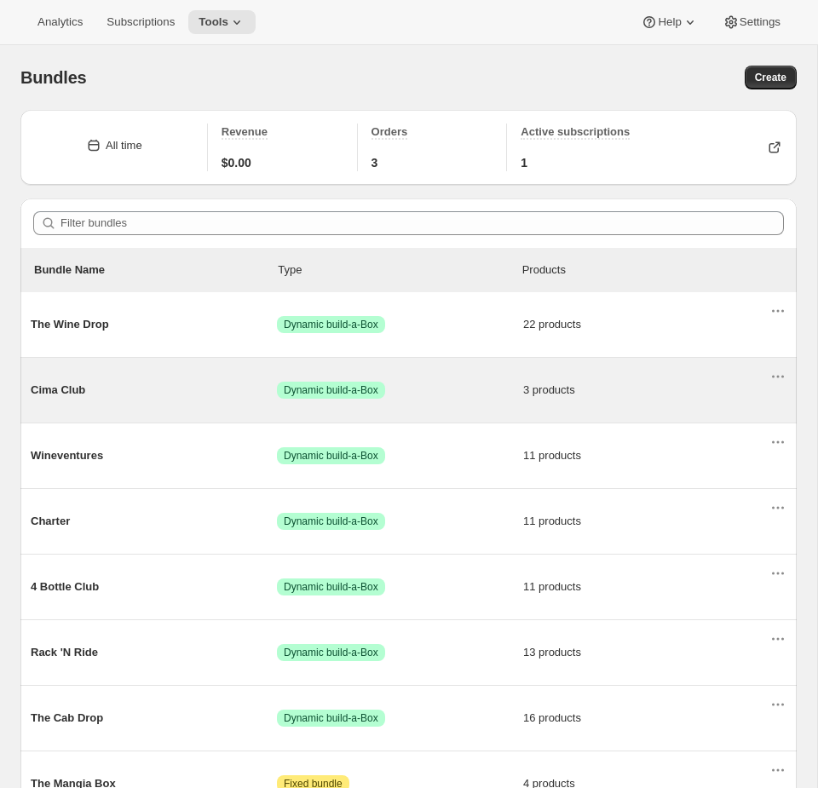
click at [387, 404] on div "Cima Club Success Dynamic build-a-Box 3 products" at bounding box center [400, 390] width 739 height 44
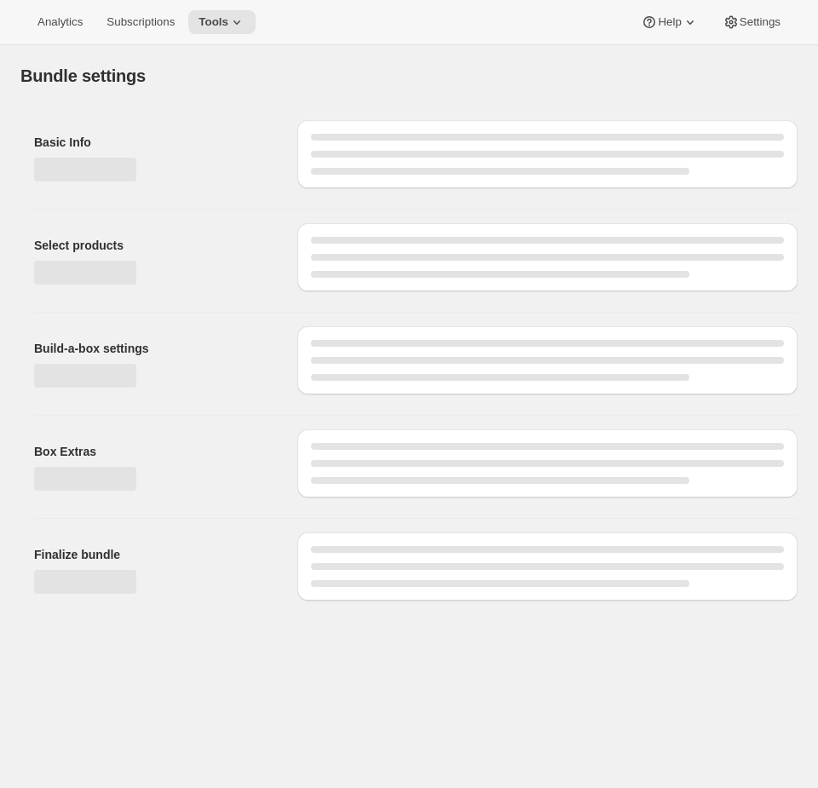
type input "Cima Club"
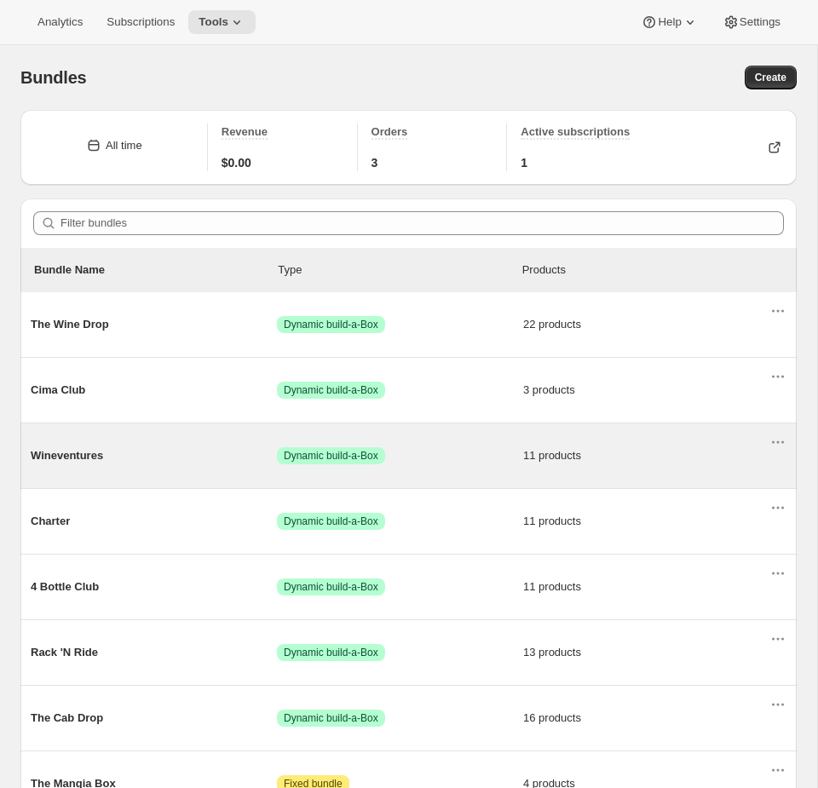
click at [378, 460] on span "Dynamic build-a-Box" at bounding box center [331, 456] width 95 height 14
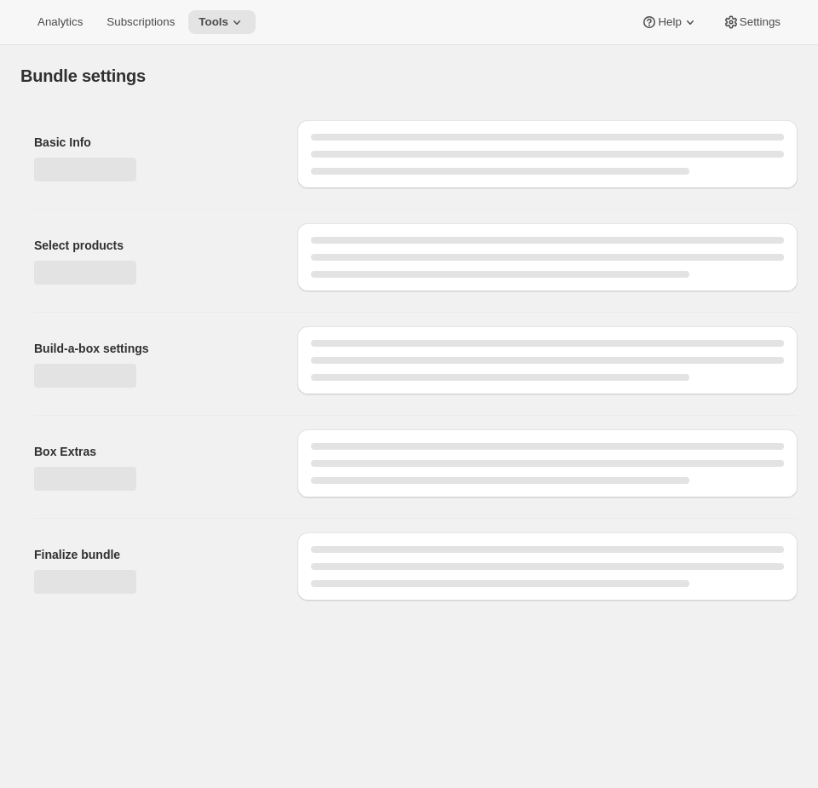
type input "Wineventures"
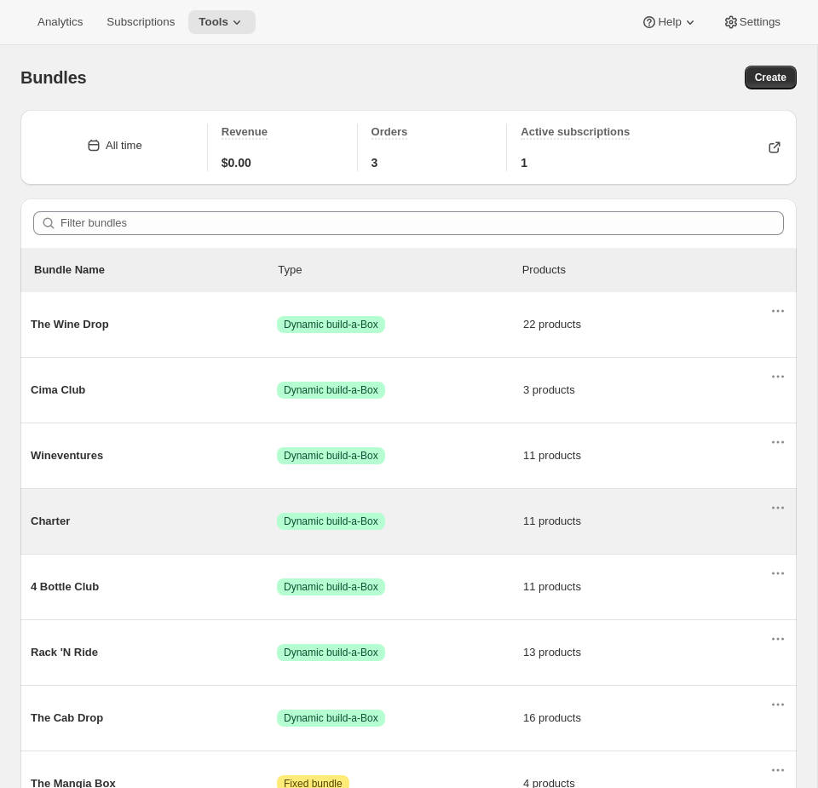
click at [432, 526] on span "Success Dynamic build-a-Box" at bounding box center [400, 521] width 246 height 17
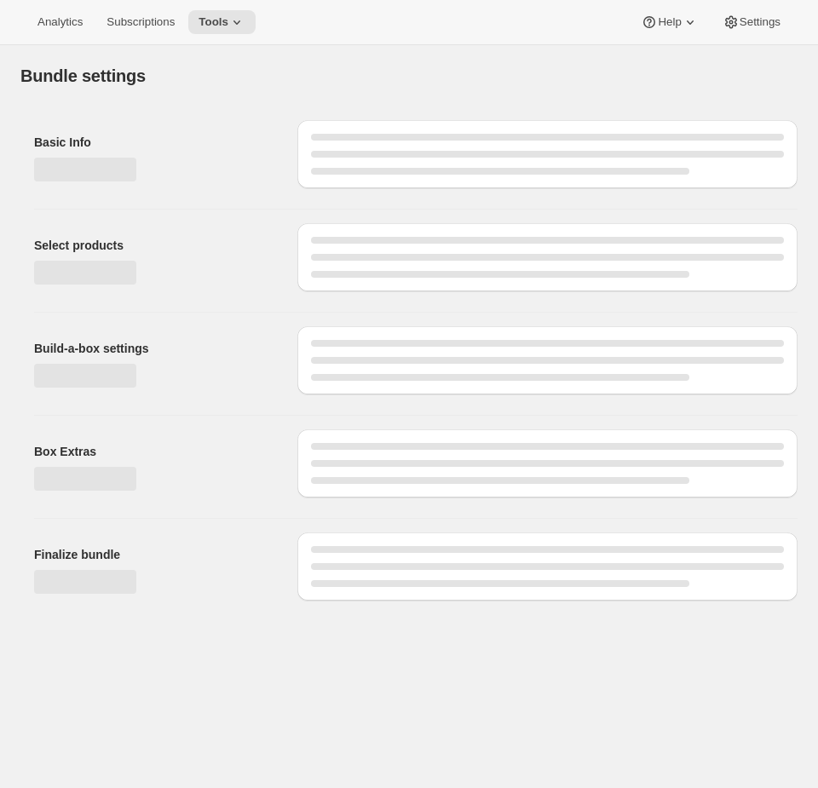
type input "Charter"
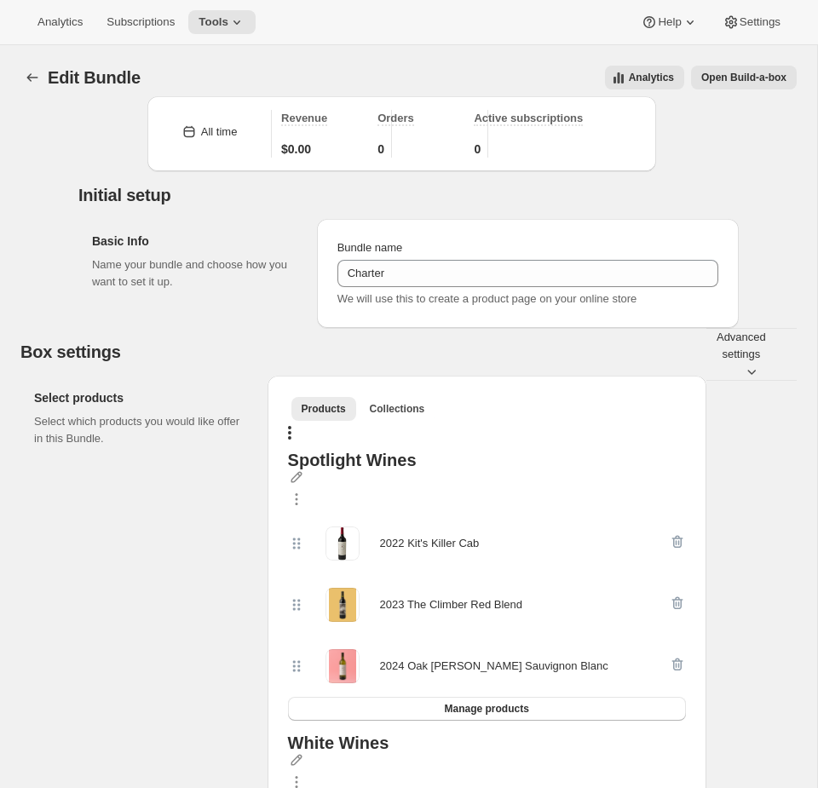
click at [243, 34] on div "Analytics Subscriptions Tools Help Settings" at bounding box center [409, 22] width 818 height 45
click at [241, 34] on div "Analytics Subscriptions Tools Help Settings" at bounding box center [409, 22] width 818 height 45
click at [228, 26] on span "Tools" at bounding box center [213, 22] width 30 height 14
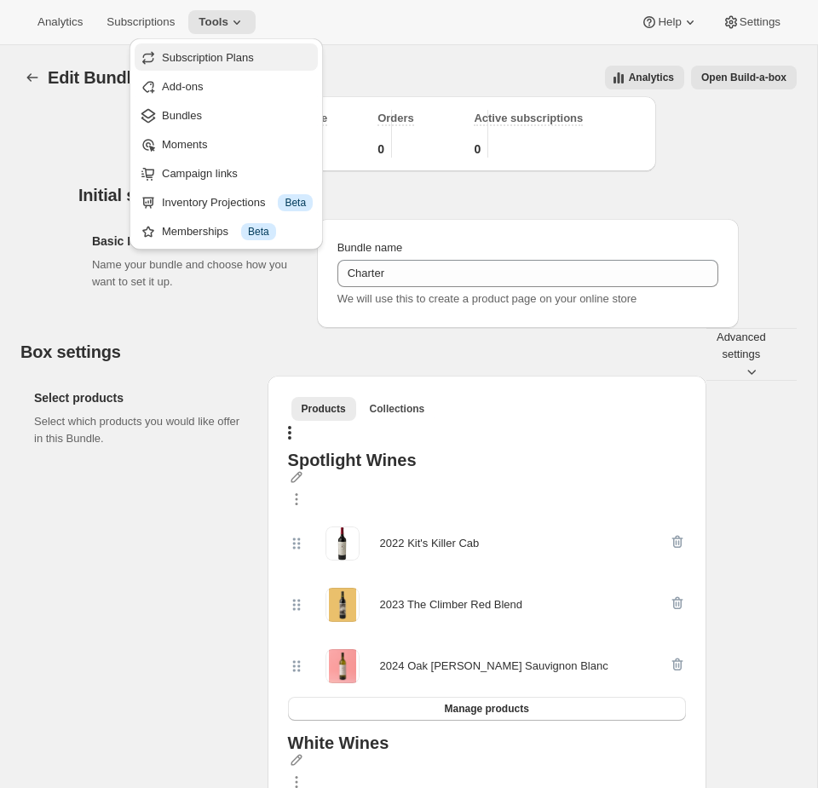
click at [210, 59] on span "Subscription Plans" at bounding box center [208, 57] width 92 height 13
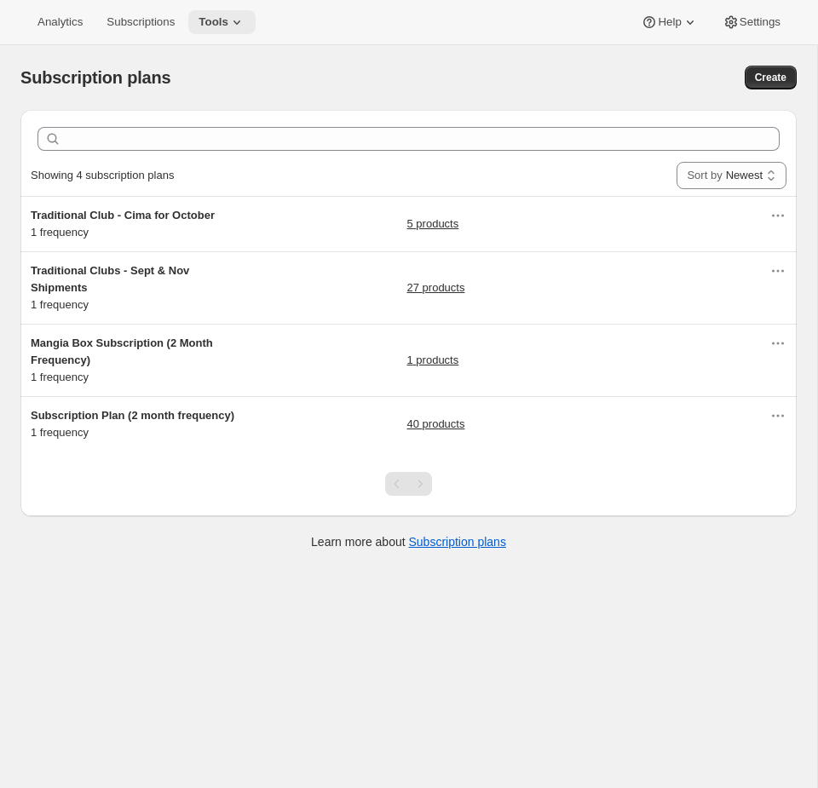
click at [237, 16] on icon at bounding box center [236, 22] width 17 height 17
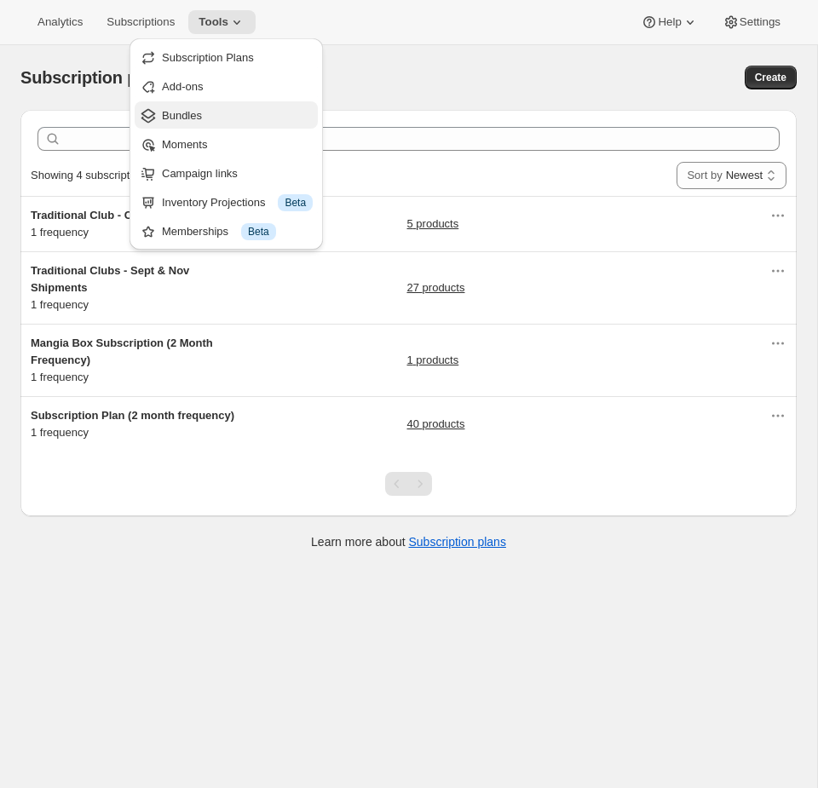
click at [202, 117] on span "Bundles" at bounding box center [182, 115] width 40 height 13
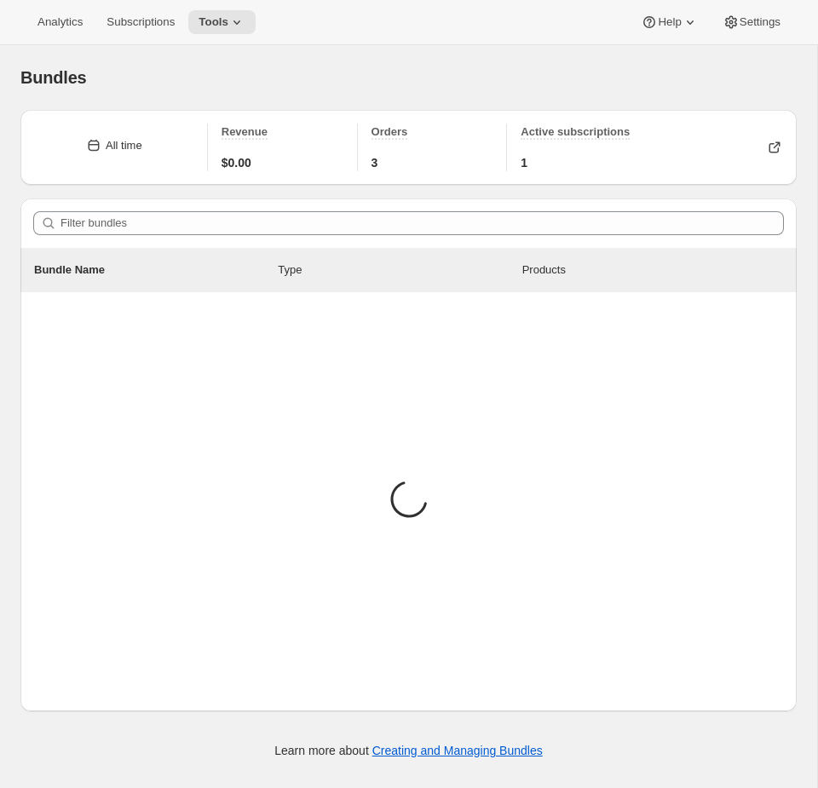
scroll to position [96, 0]
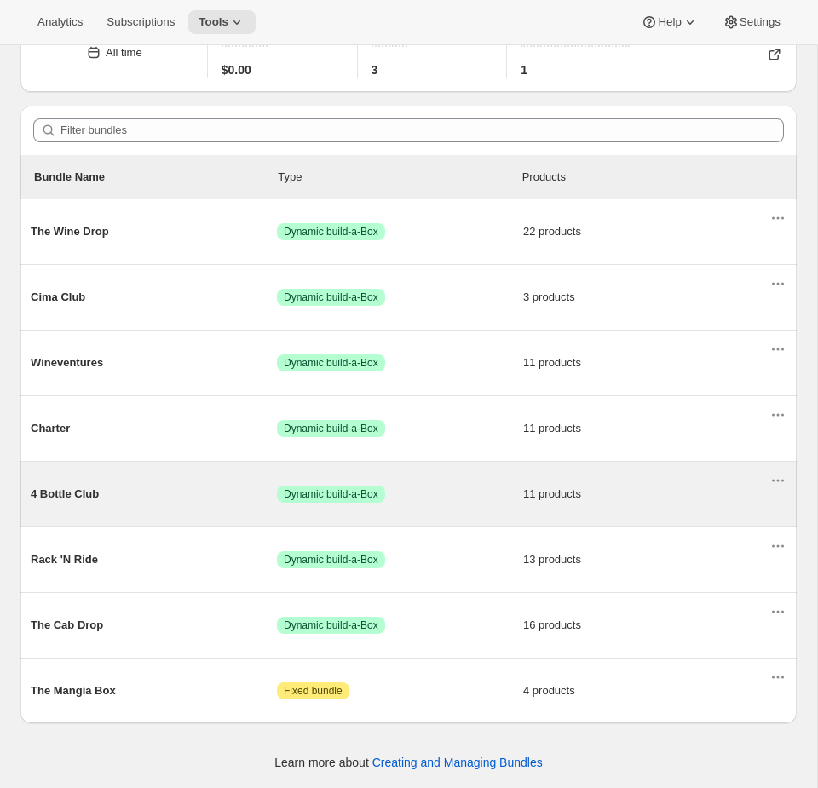
click at [452, 480] on div "4 Bottle Club Success Dynamic build-a-Box 11 products" at bounding box center [400, 494] width 739 height 44
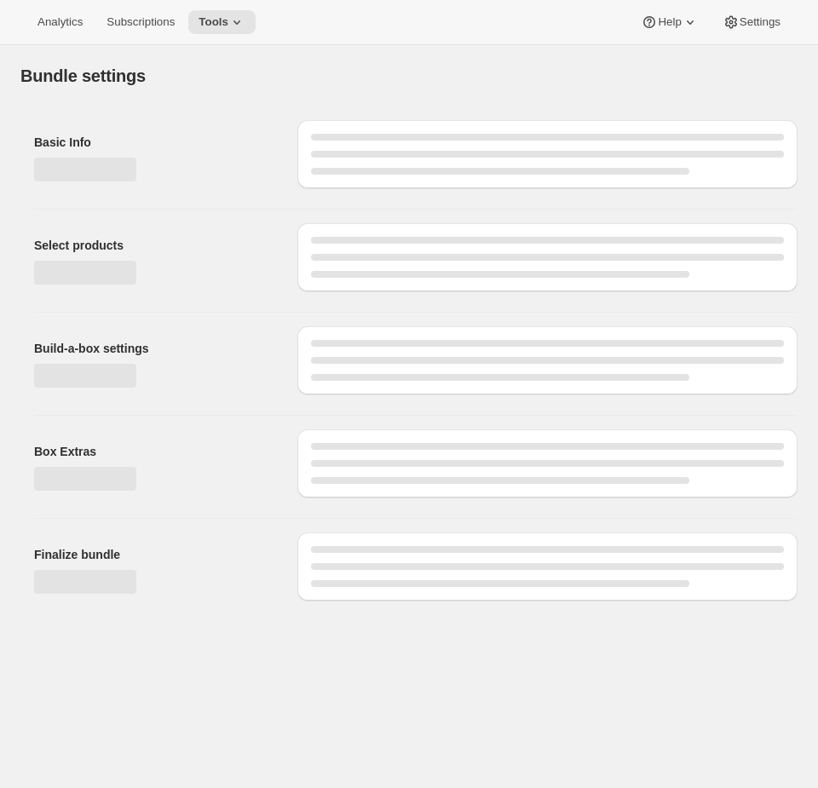
type input "4 Bottle Club"
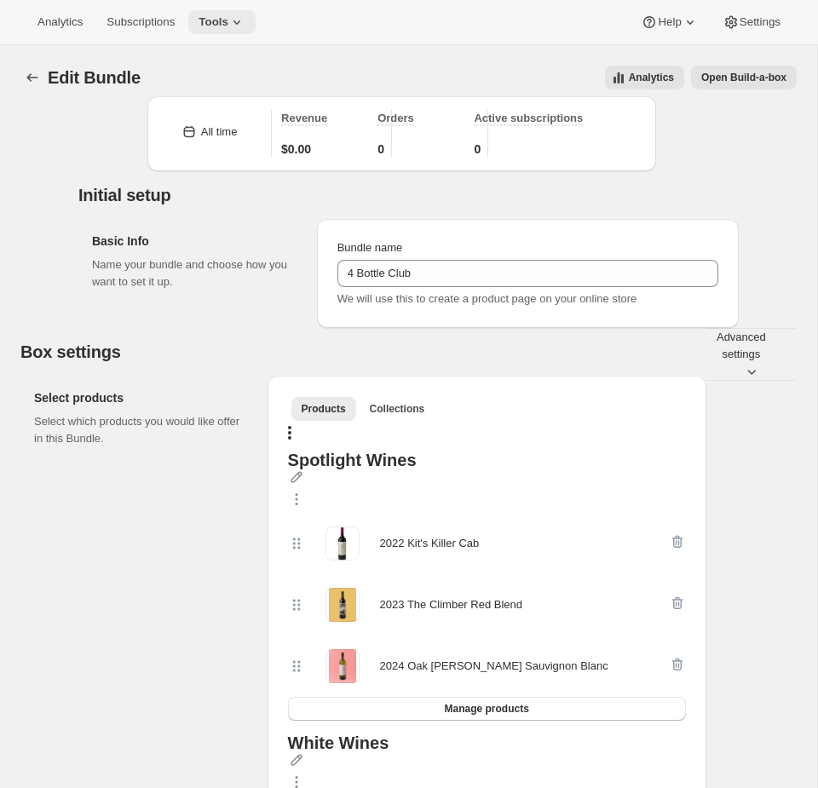
click at [227, 33] on button "Tools" at bounding box center [221, 22] width 67 height 24
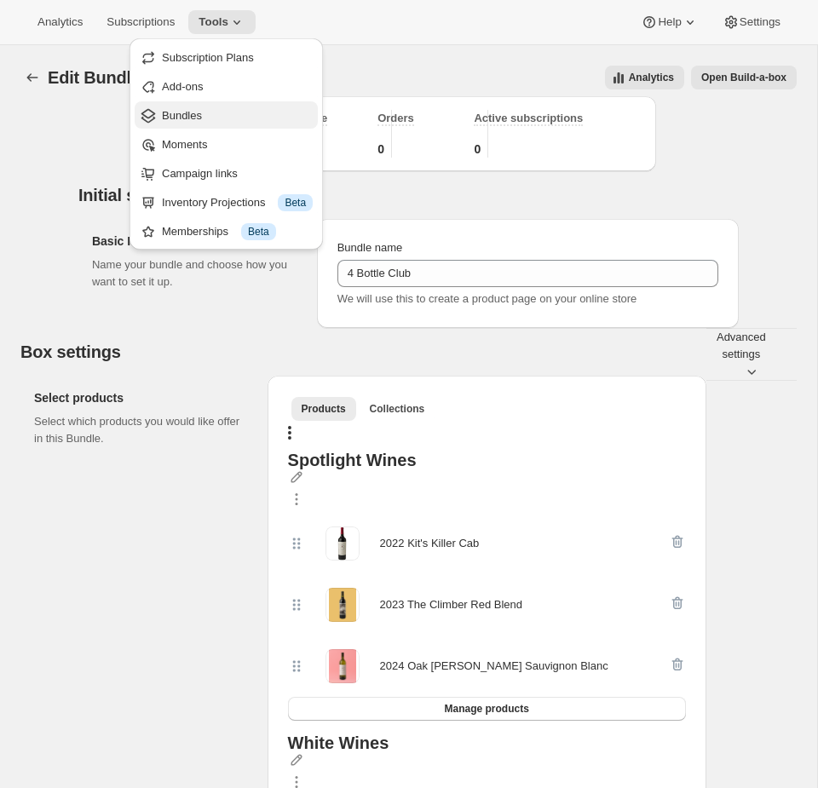
click at [206, 109] on span "Bundles" at bounding box center [237, 115] width 151 height 17
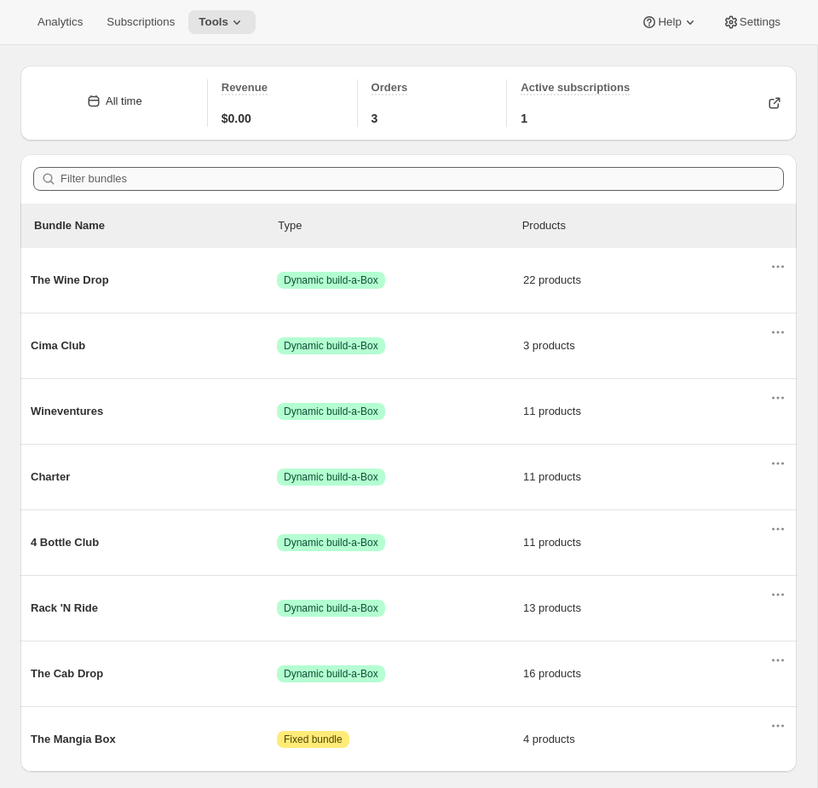
scroll to position [96, 0]
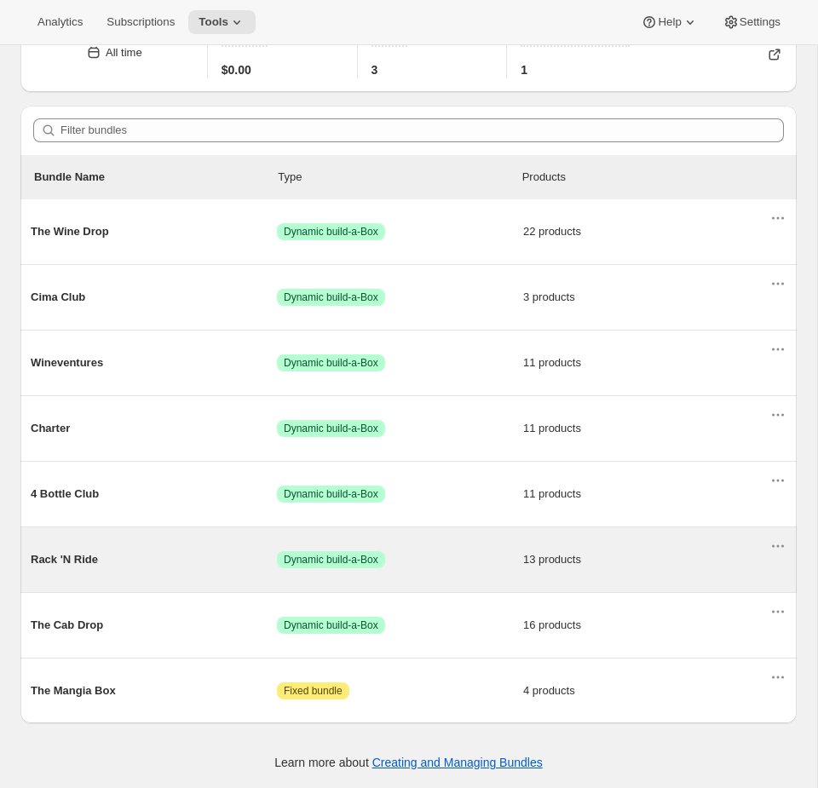
click at [446, 574] on div "Rack 'N Ride Success Dynamic build-a-Box 13 products" at bounding box center [400, 559] width 739 height 44
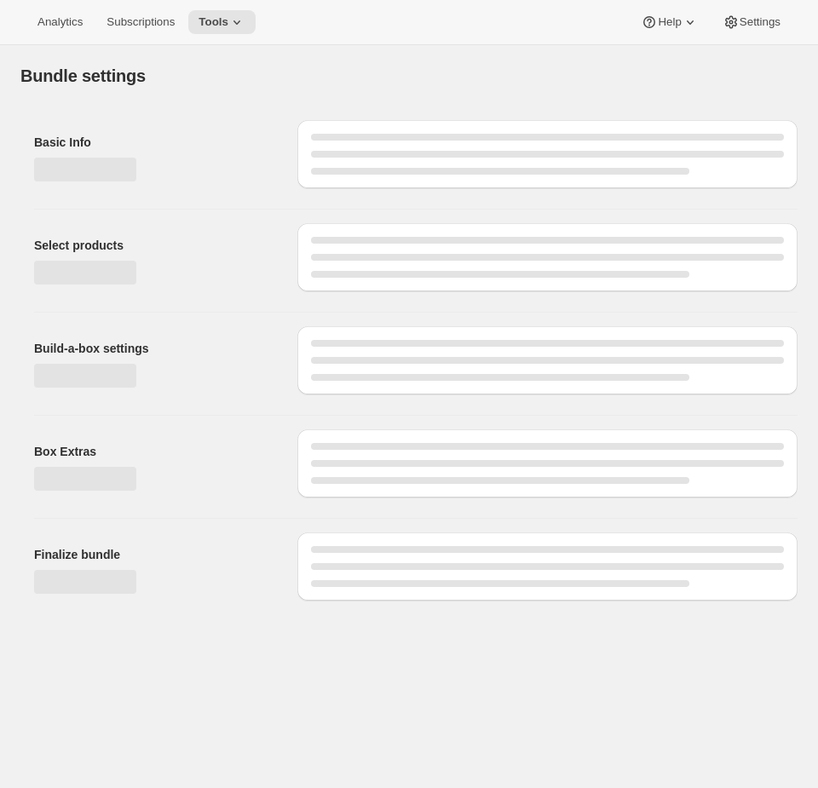
type input "Rack 'N Ride"
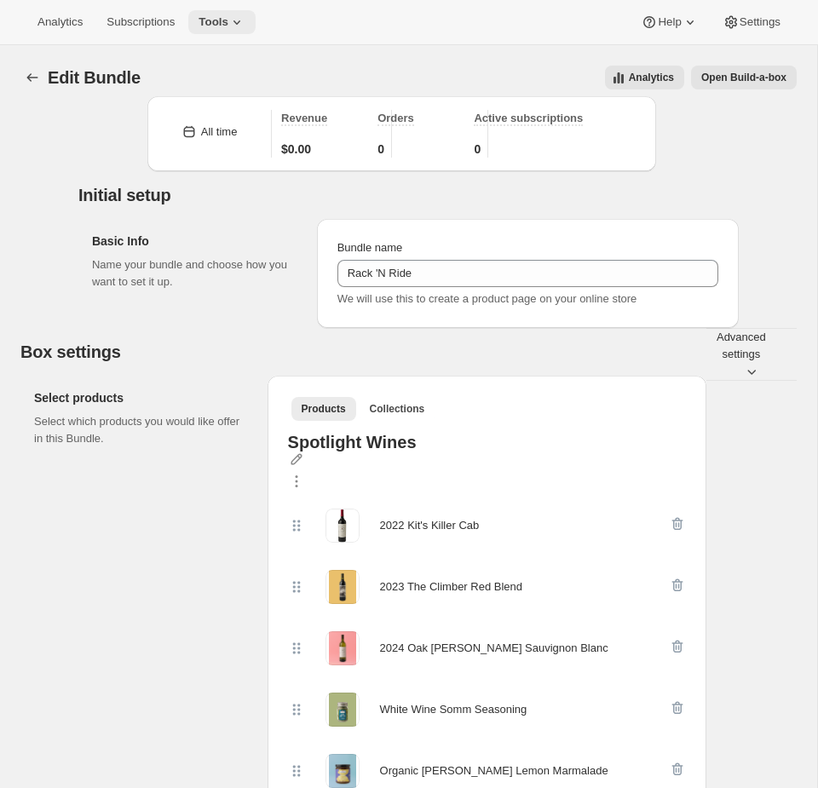
click at [226, 26] on span "Tools" at bounding box center [213, 22] width 30 height 14
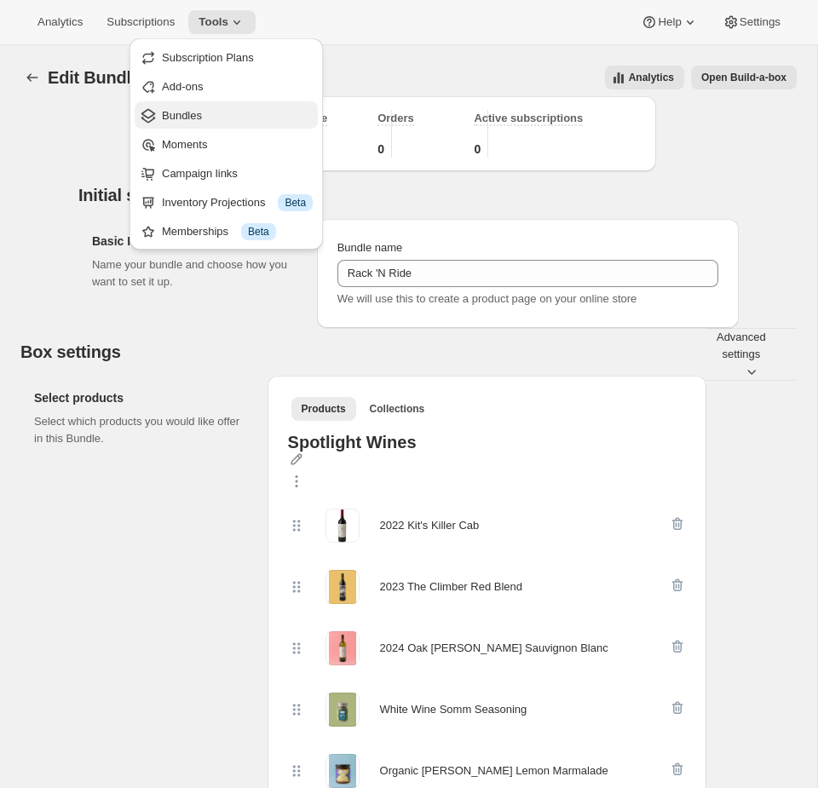
click at [215, 111] on span "Bundles" at bounding box center [237, 115] width 151 height 17
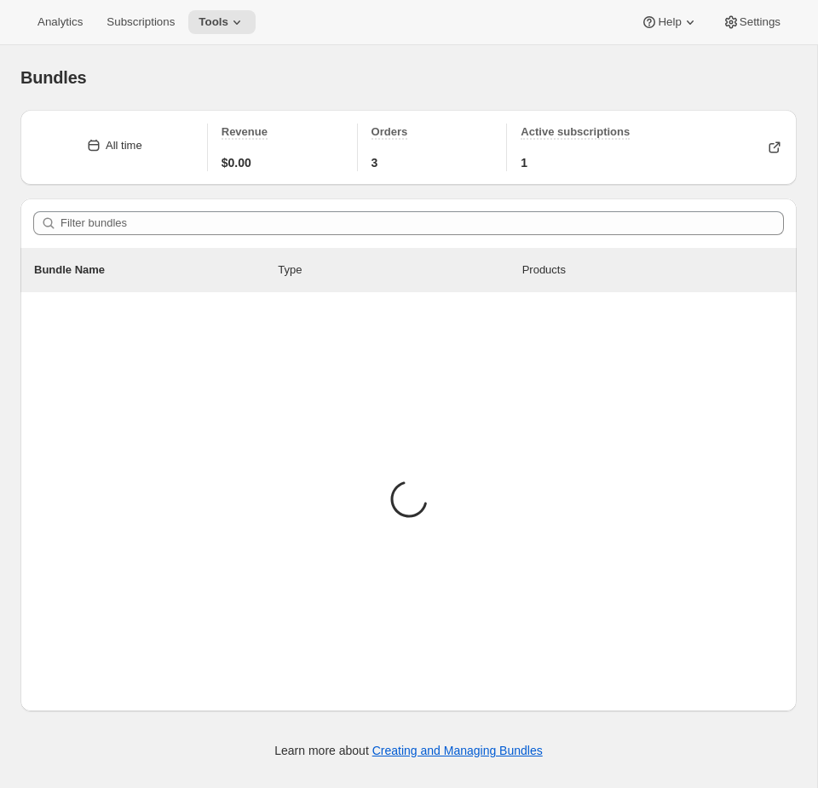
scroll to position [96, 0]
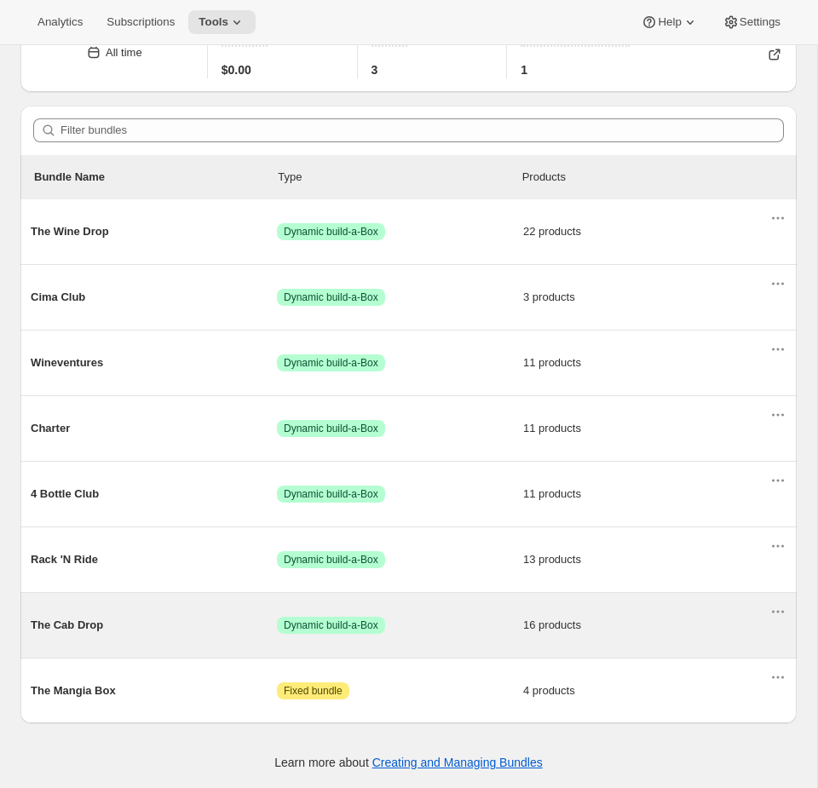
click at [453, 607] on div "The Cab Drop Success Dynamic build-a-Box 16 products" at bounding box center [400, 625] width 739 height 44
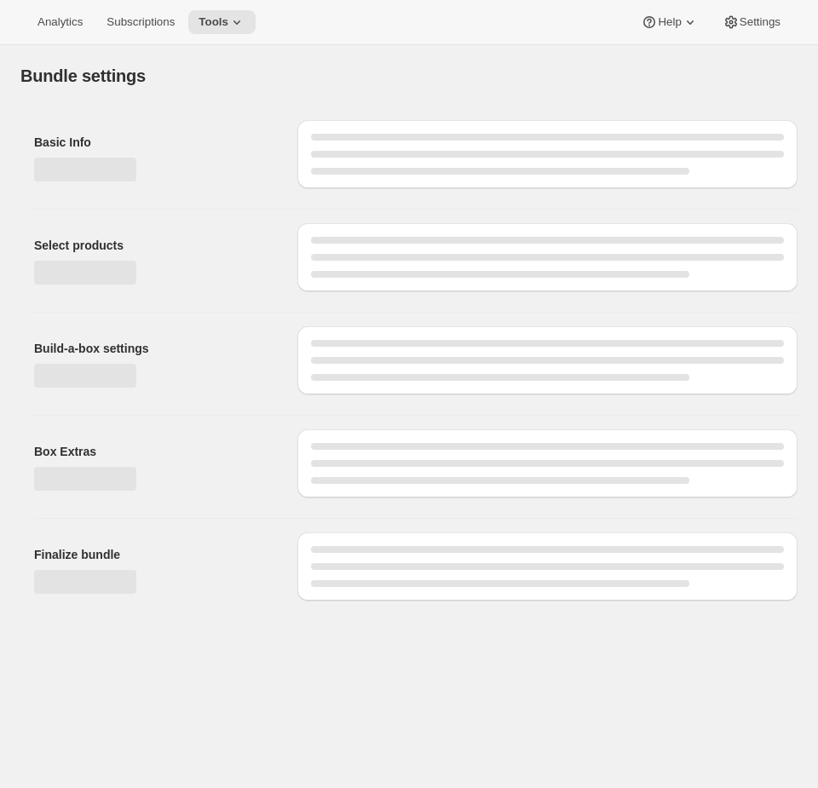
type input "The Cab Drop"
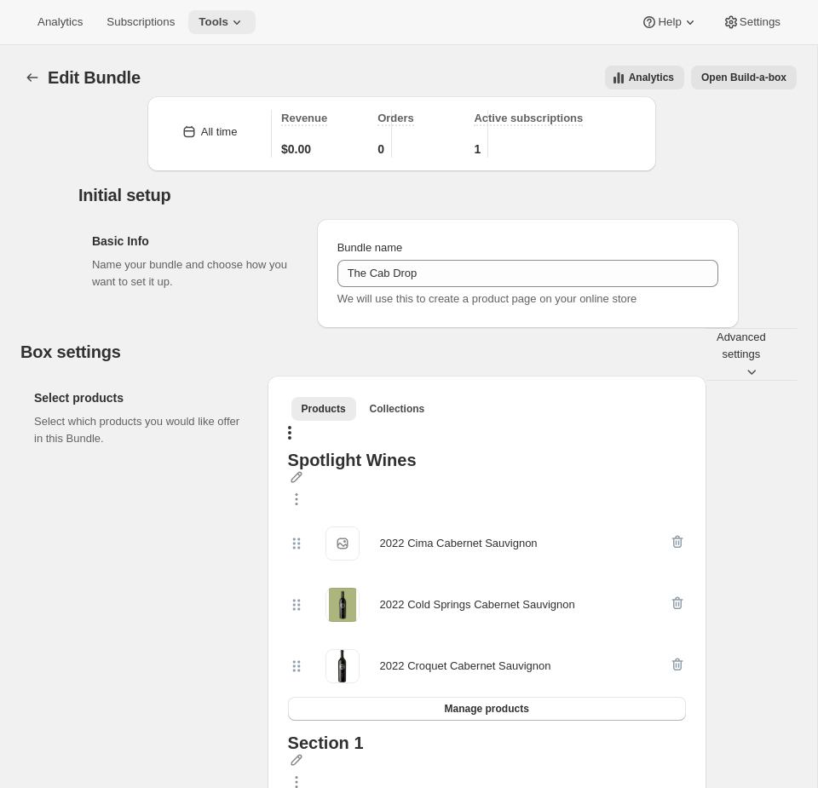
click at [218, 33] on div "Analytics Subscriptions Tools Help Settings" at bounding box center [409, 22] width 818 height 45
click at [210, 32] on button "Tools" at bounding box center [221, 22] width 67 height 24
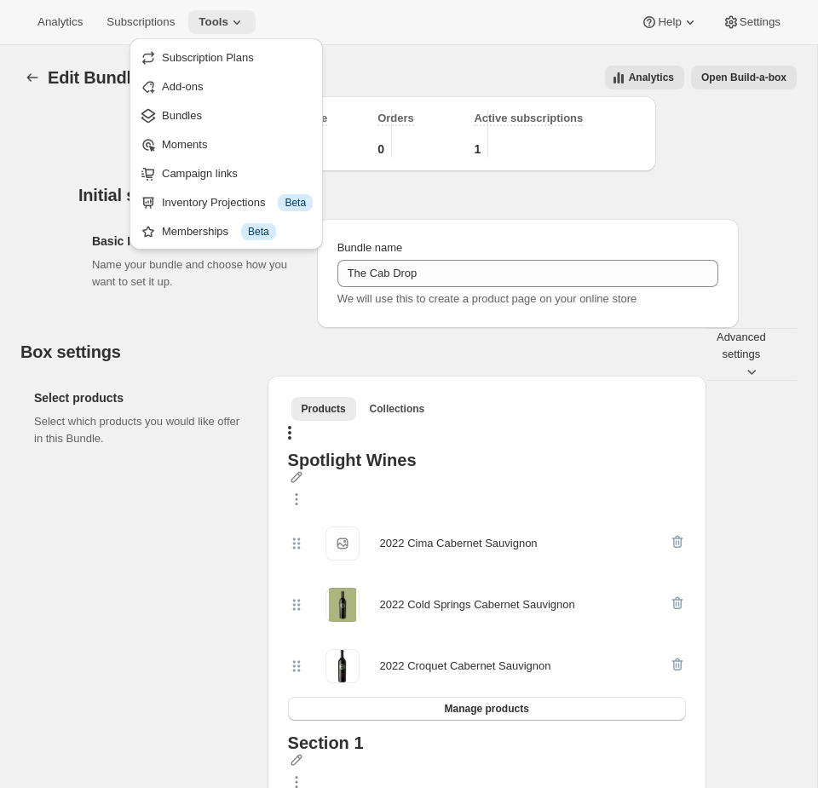
click at [210, 28] on span "Tools" at bounding box center [213, 22] width 30 height 14
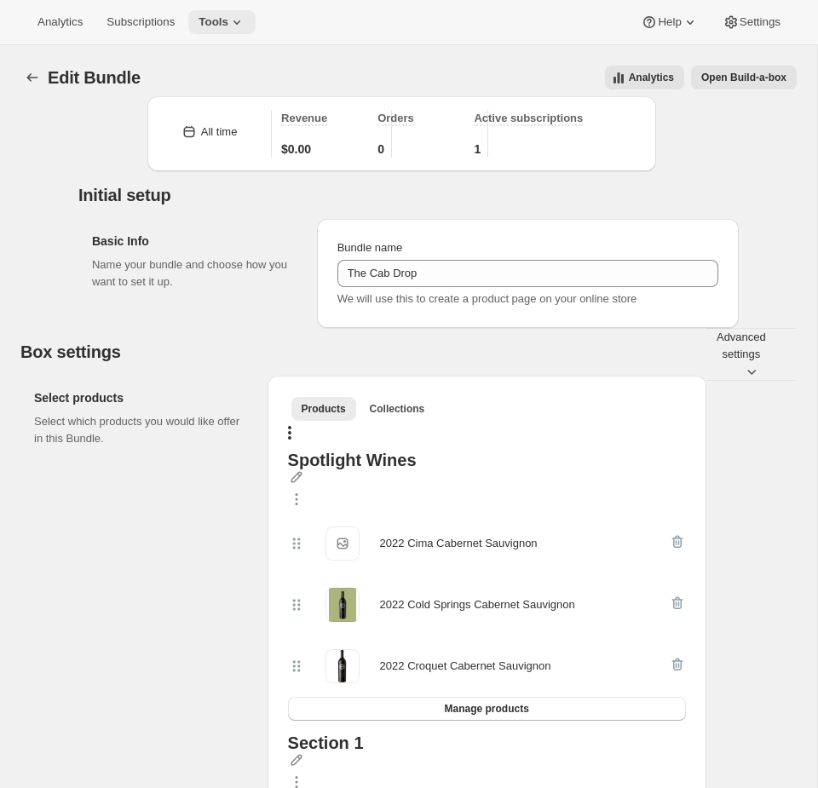
click at [221, 16] on span "Tools" at bounding box center [213, 22] width 30 height 14
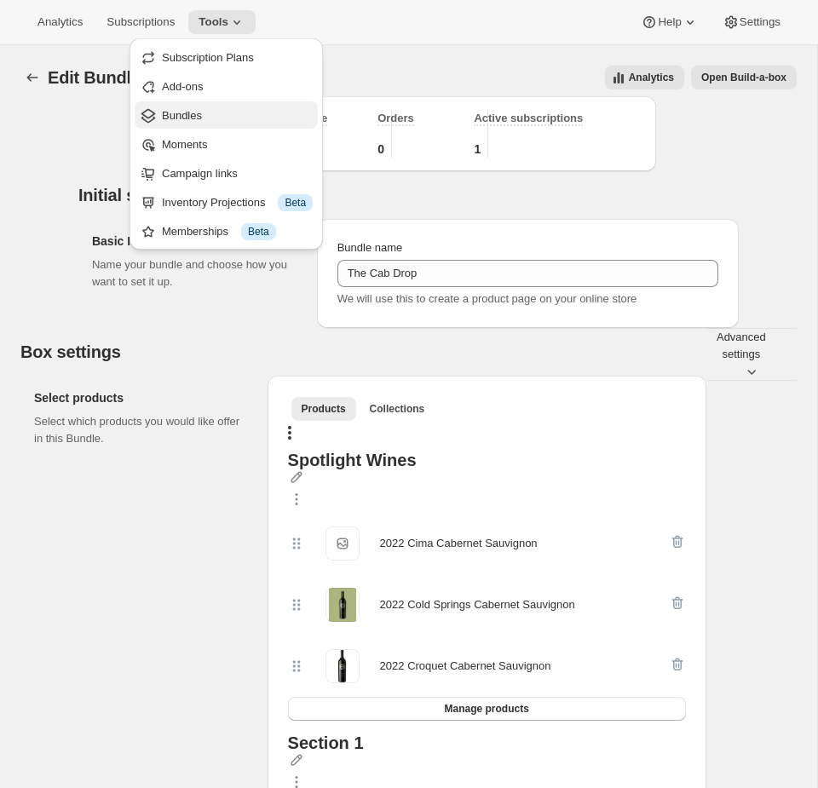
click at [181, 114] on span "Bundles" at bounding box center [182, 115] width 40 height 13
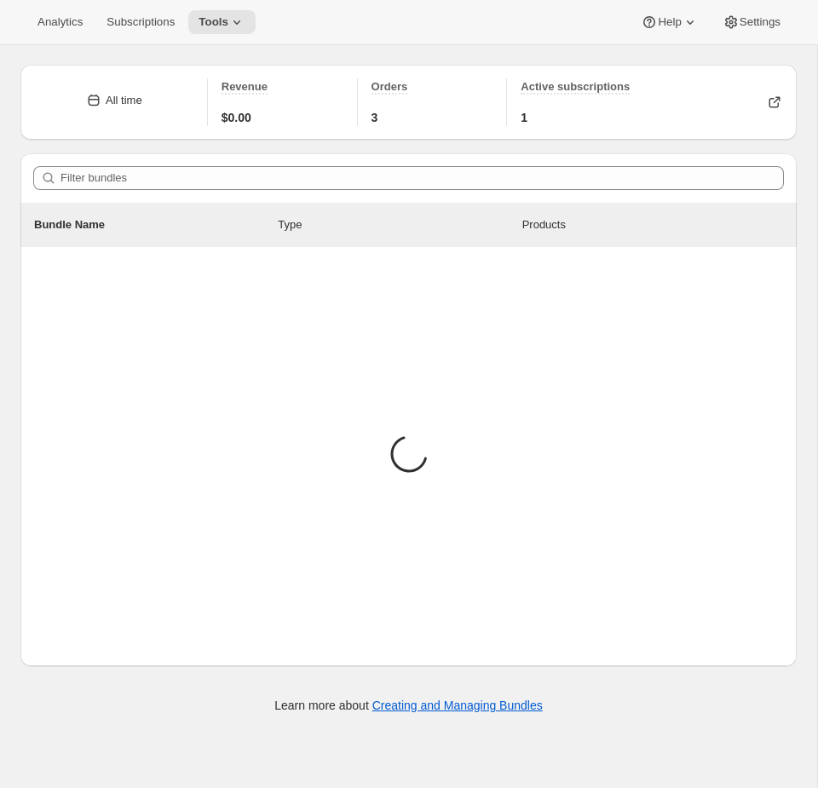
scroll to position [96, 0]
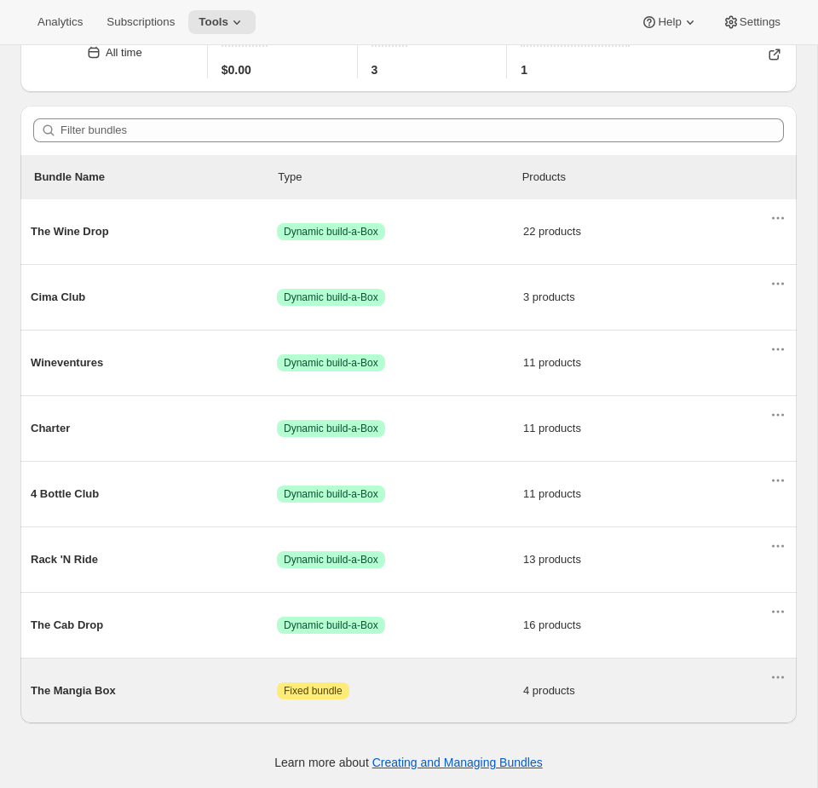
click at [393, 688] on span "Attention Fixed bundle" at bounding box center [400, 690] width 246 height 17
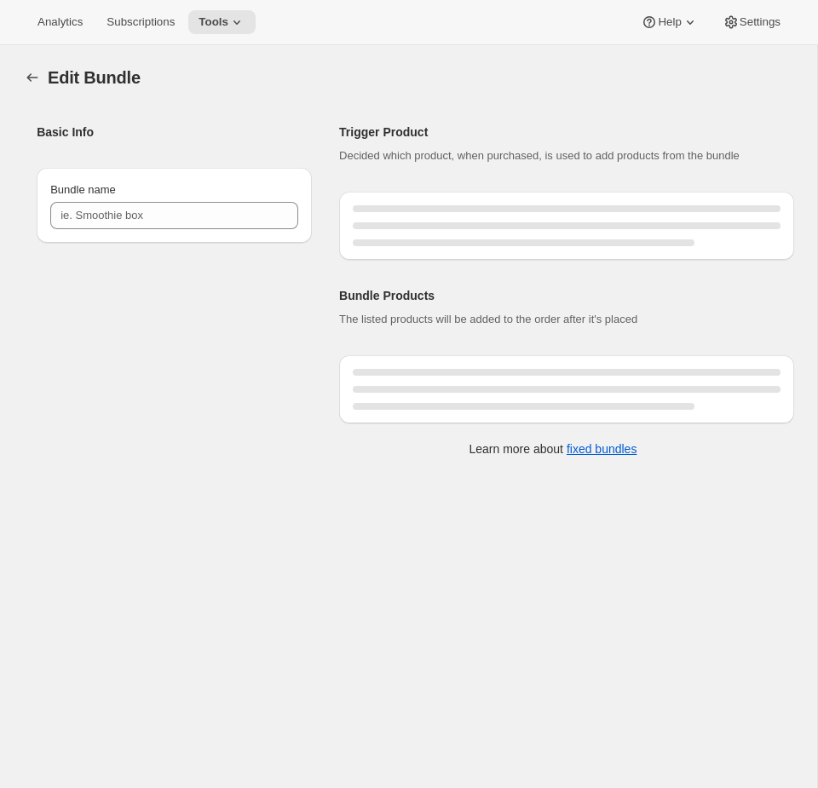
type input "The Mangia Box"
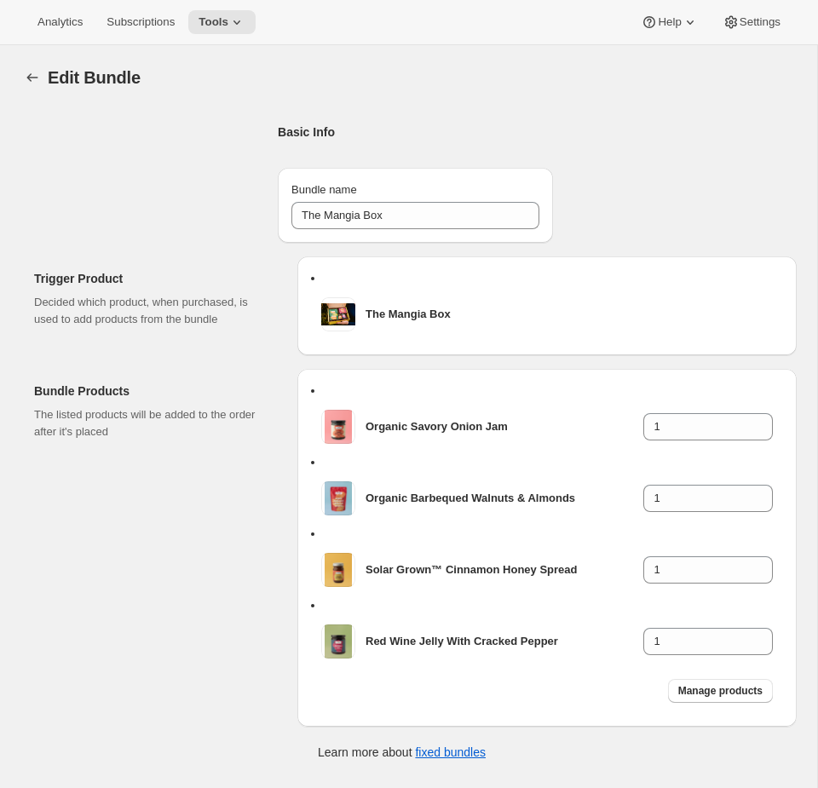
click at [195, 38] on div "Analytics Subscriptions Tools Help Settings" at bounding box center [409, 22] width 818 height 45
click at [216, 31] on button "Tools" at bounding box center [221, 22] width 67 height 24
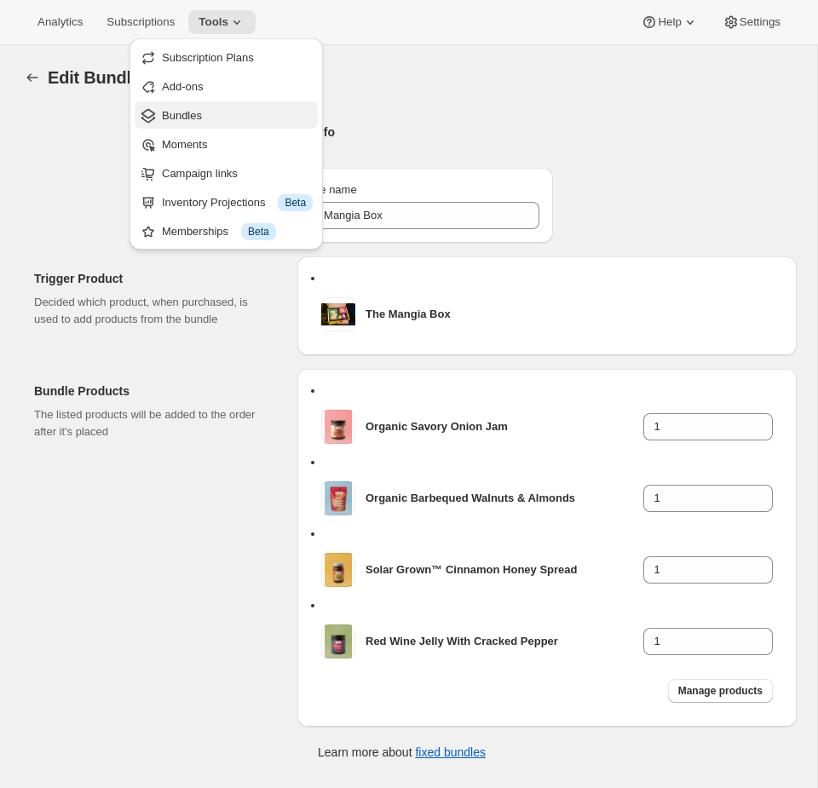
click at [197, 119] on span "Bundles" at bounding box center [182, 115] width 40 height 13
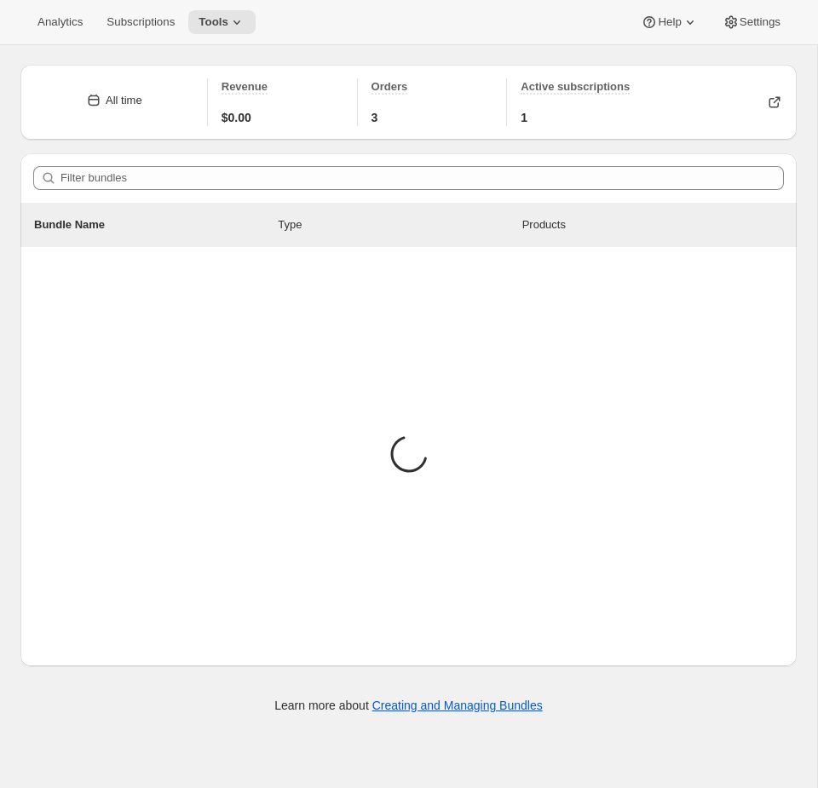
scroll to position [96, 0]
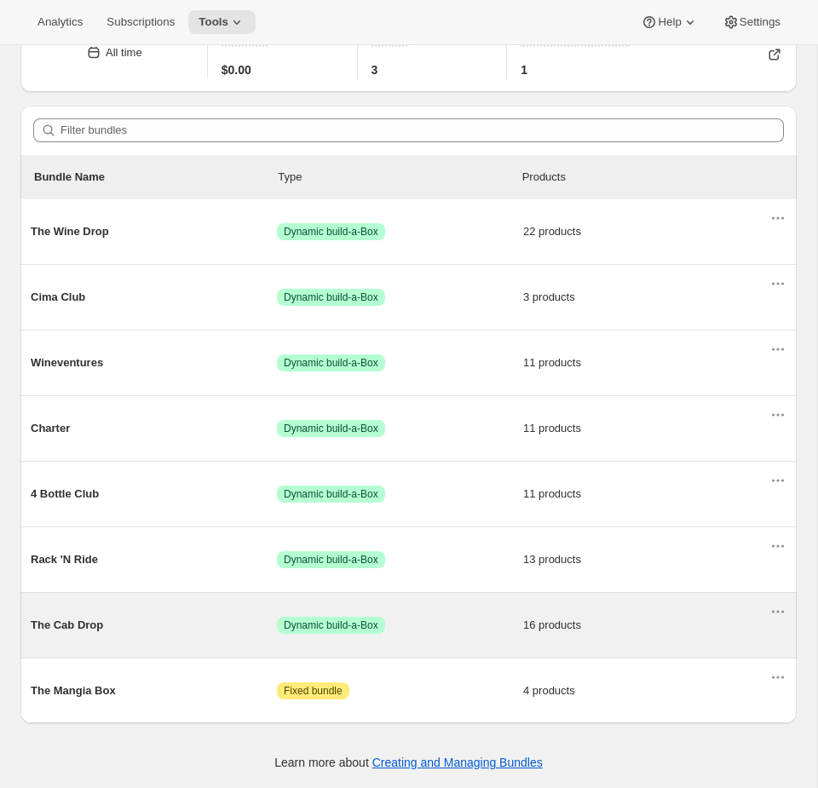
click at [398, 625] on span "Success Dynamic build-a-Box" at bounding box center [400, 625] width 246 height 17
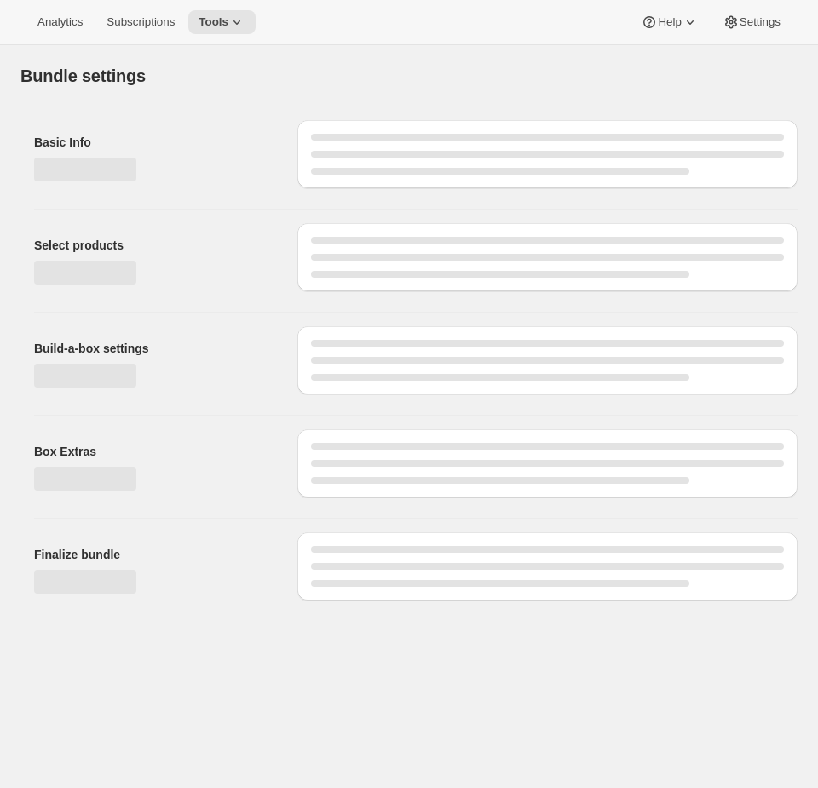
type input "The Cab Drop"
